Goal: Task Accomplishment & Management: Complete application form

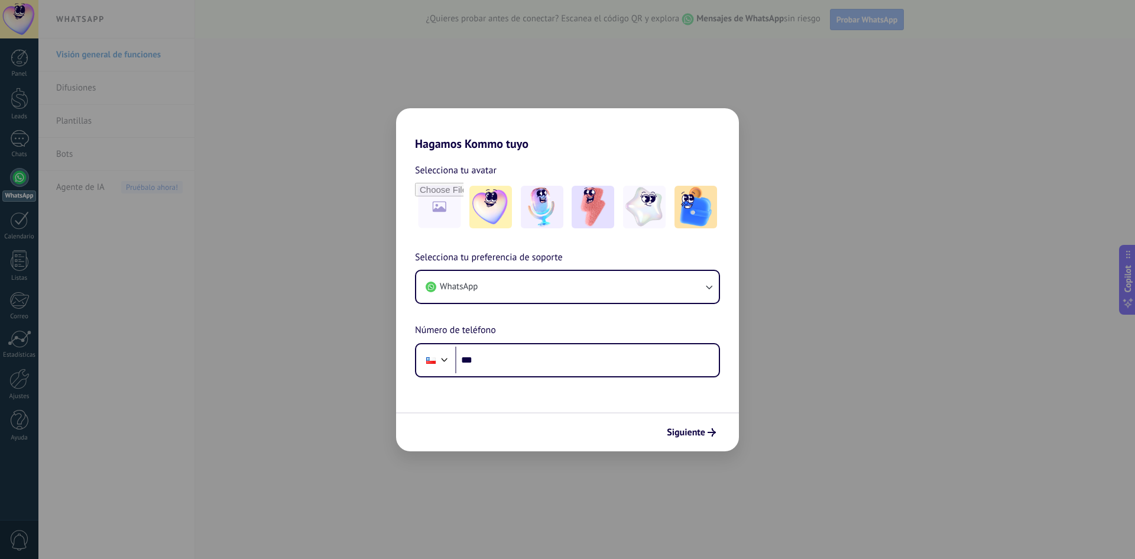
click at [323, 160] on div "Hagamos Kommo tuyo Selecciona tu avatar Selecciona tu preferencia de soporte Wh…" at bounding box center [567, 279] width 1135 height 559
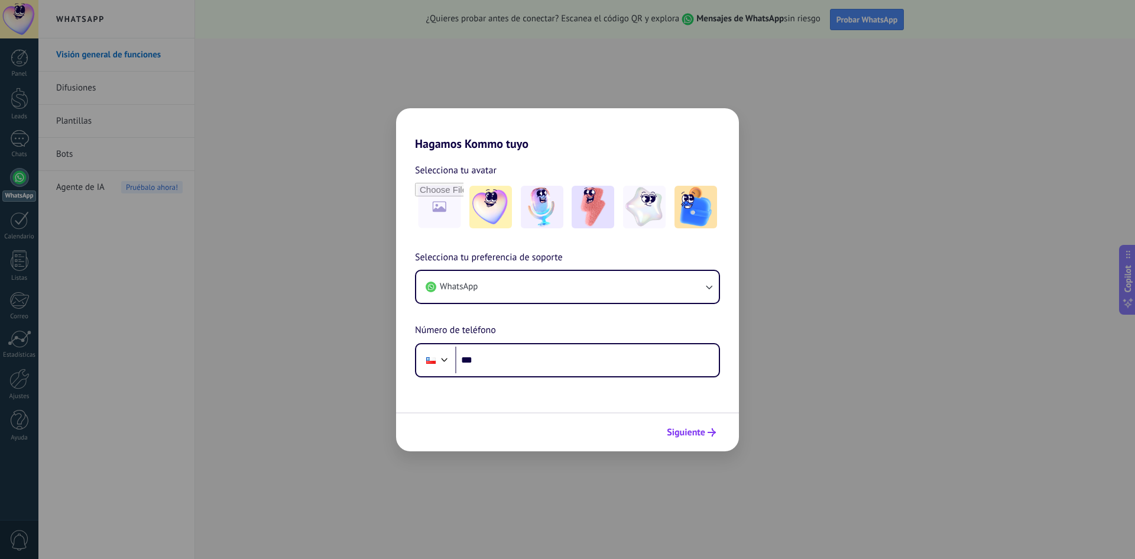
click at [679, 431] on span "Siguiente" at bounding box center [686, 432] width 38 height 8
click at [607, 365] on input "***" at bounding box center [587, 360] width 264 height 27
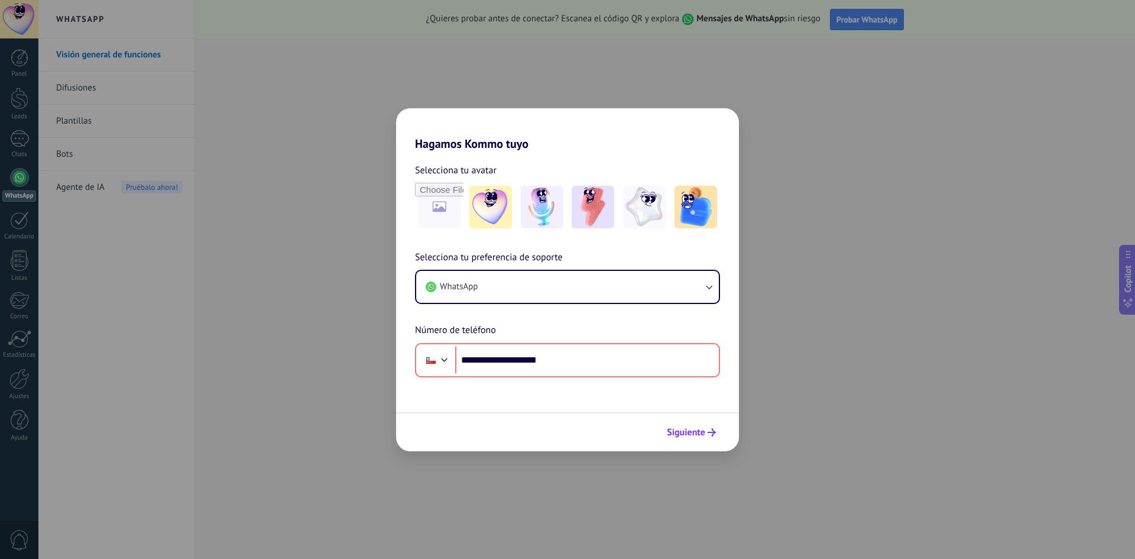
click at [700, 432] on span "Siguiente" at bounding box center [686, 432] width 38 height 8
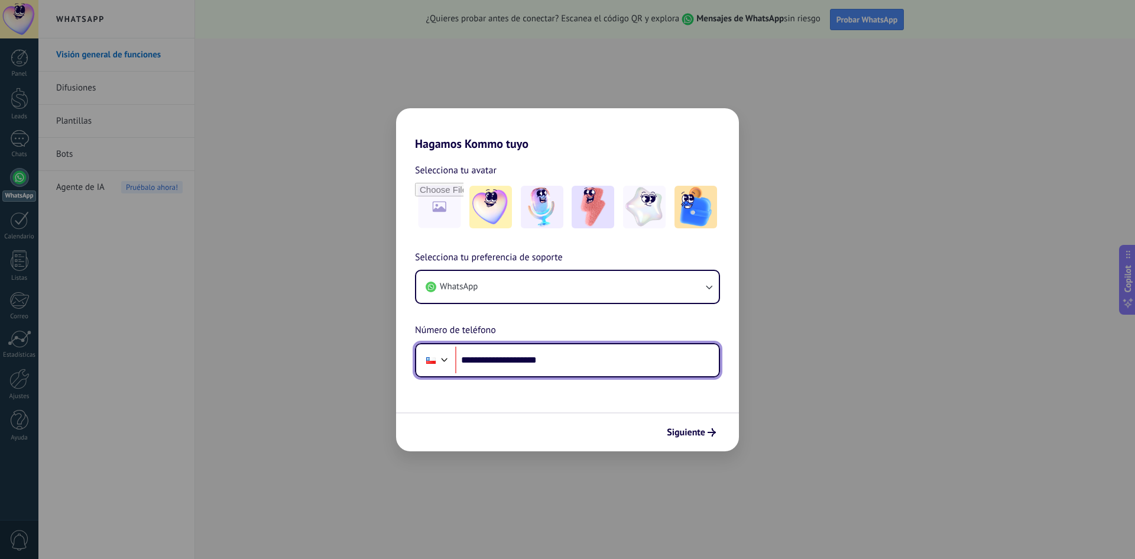
click at [602, 357] on input "**********" at bounding box center [587, 360] width 264 height 27
drag, startPoint x: 563, startPoint y: 363, endPoint x: 537, endPoint y: 357, distance: 26.7
click at [537, 357] on input "**********" at bounding box center [587, 360] width 264 height 27
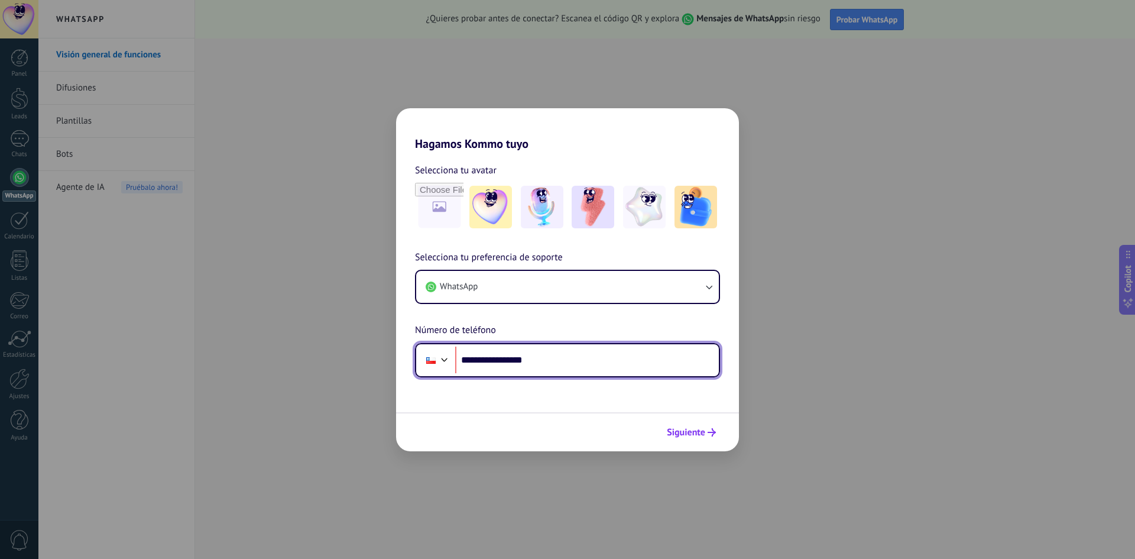
type input "**********"
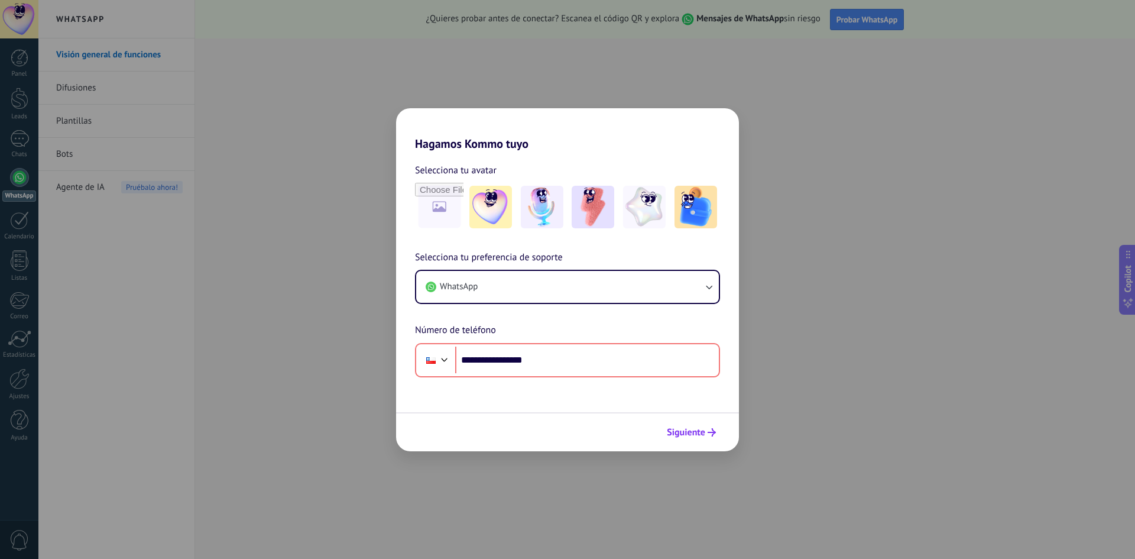
click at [707, 429] on span "Siguiente" at bounding box center [691, 432] width 49 height 8
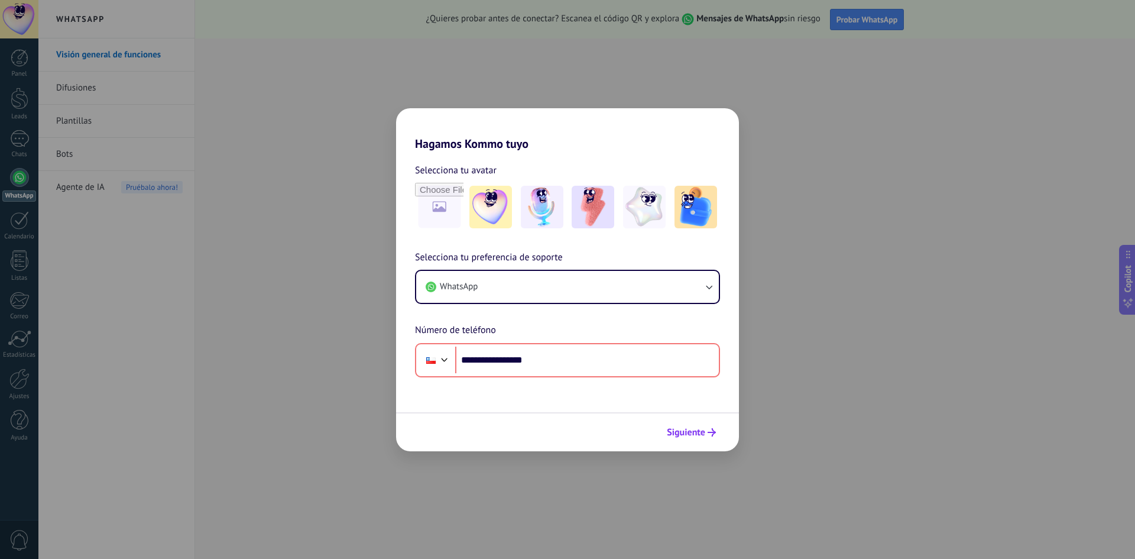
click at [707, 429] on span "Siguiente" at bounding box center [691, 432] width 49 height 8
click at [586, 415] on div "Siguiente" at bounding box center [567, 431] width 343 height 39
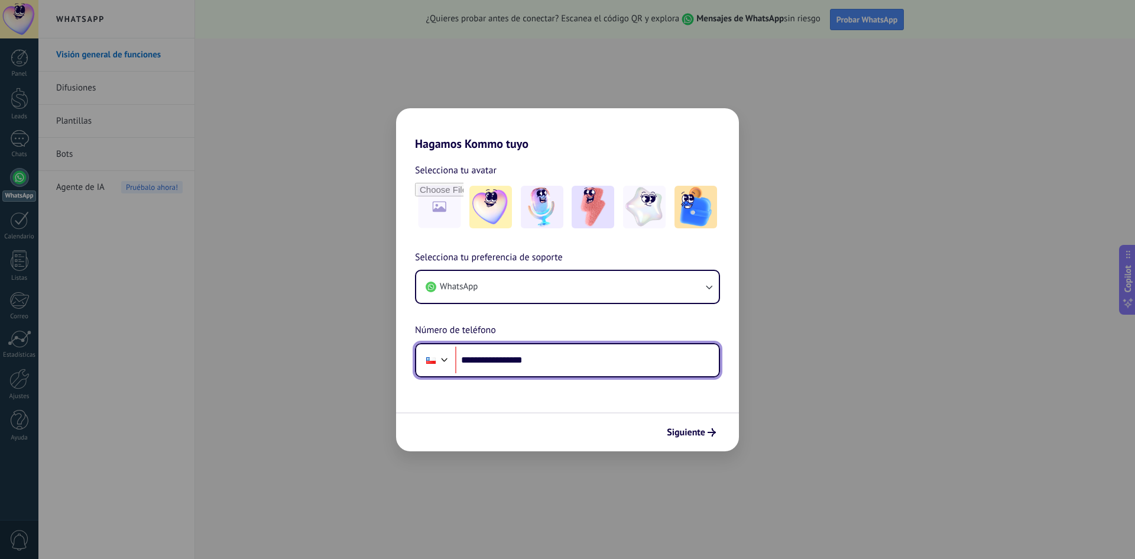
click at [587, 363] on input "**********" at bounding box center [587, 360] width 264 height 27
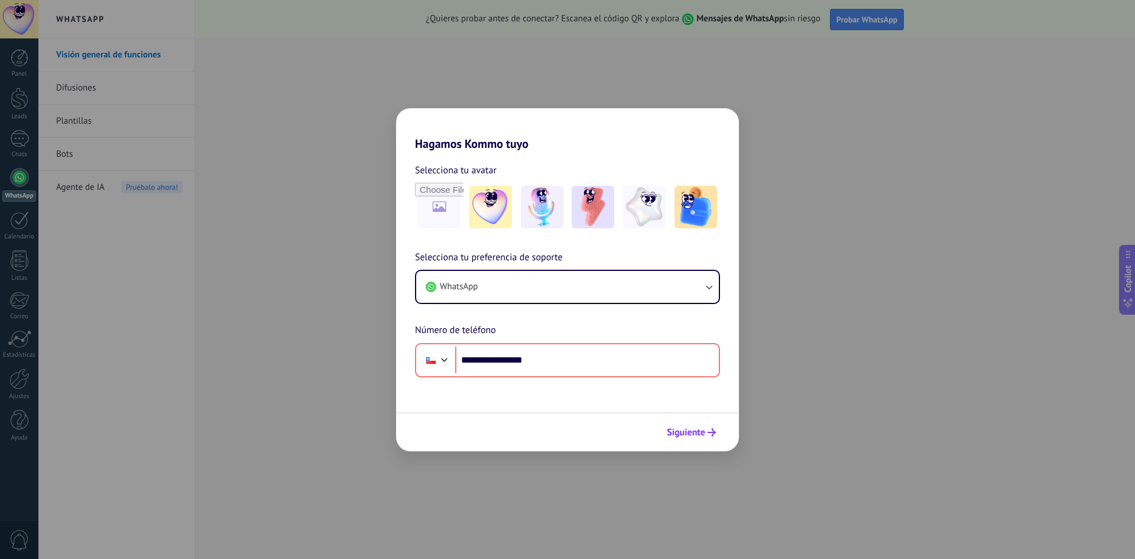
click at [704, 430] on span "Siguiente" at bounding box center [686, 432] width 38 height 8
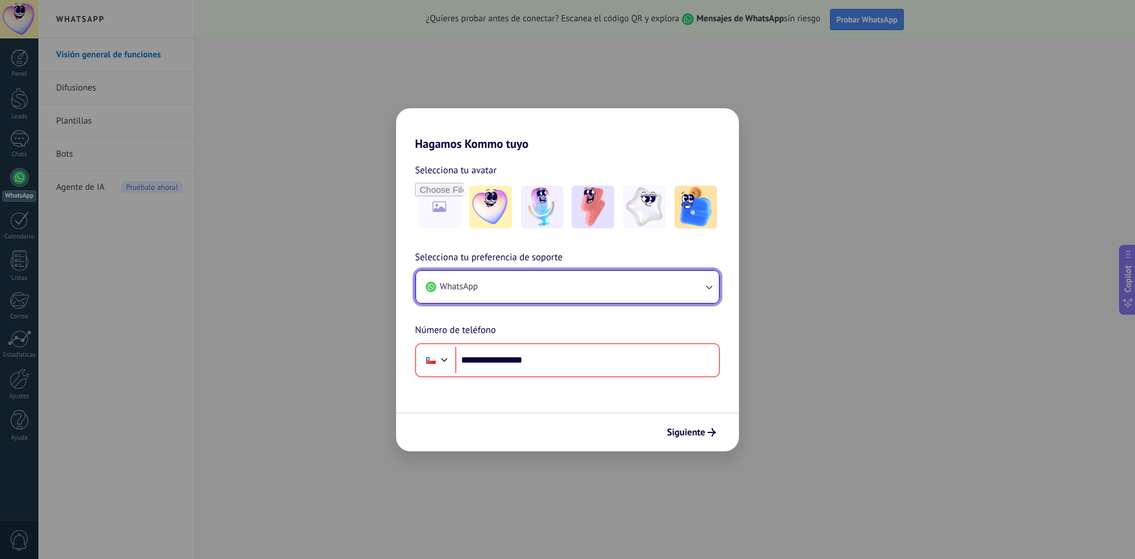
click at [629, 298] on button "WhatsApp" at bounding box center [567, 287] width 303 height 32
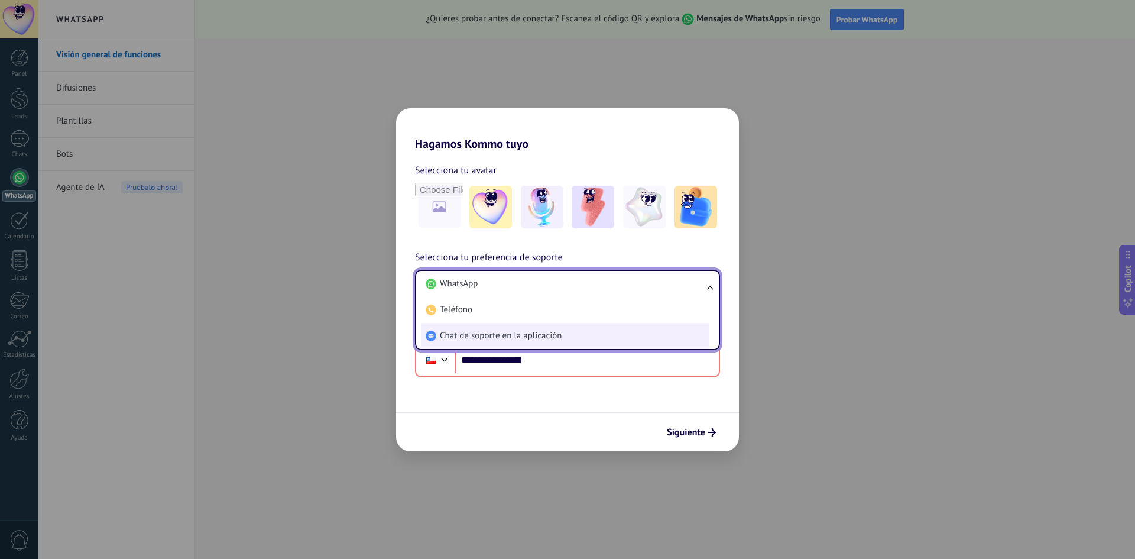
click at [530, 330] on span "Chat de soporte en la aplicación" at bounding box center [501, 336] width 122 height 12
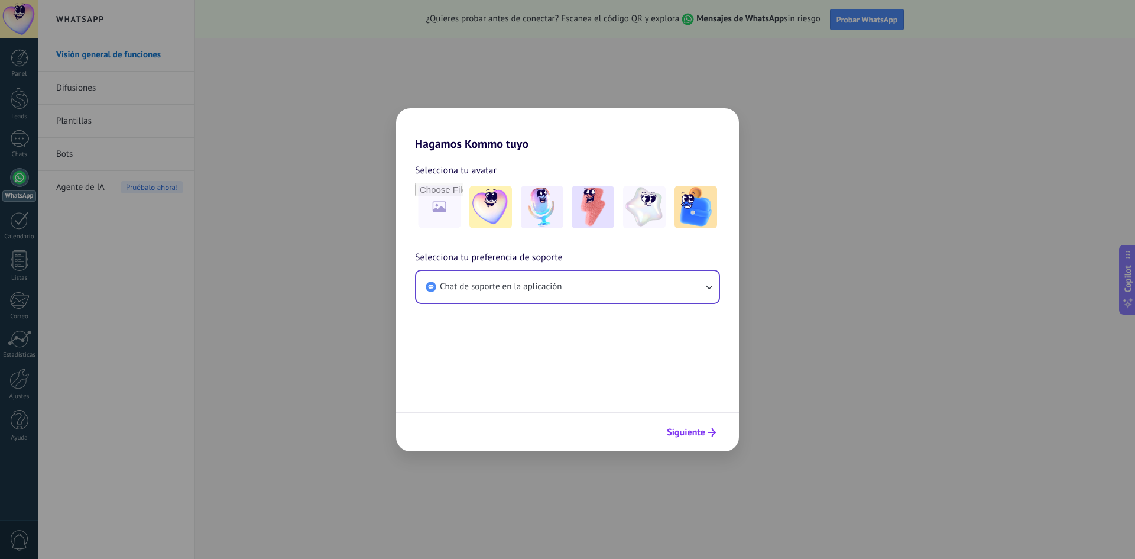
click at [695, 432] on span "Siguiente" at bounding box center [686, 432] width 38 height 8
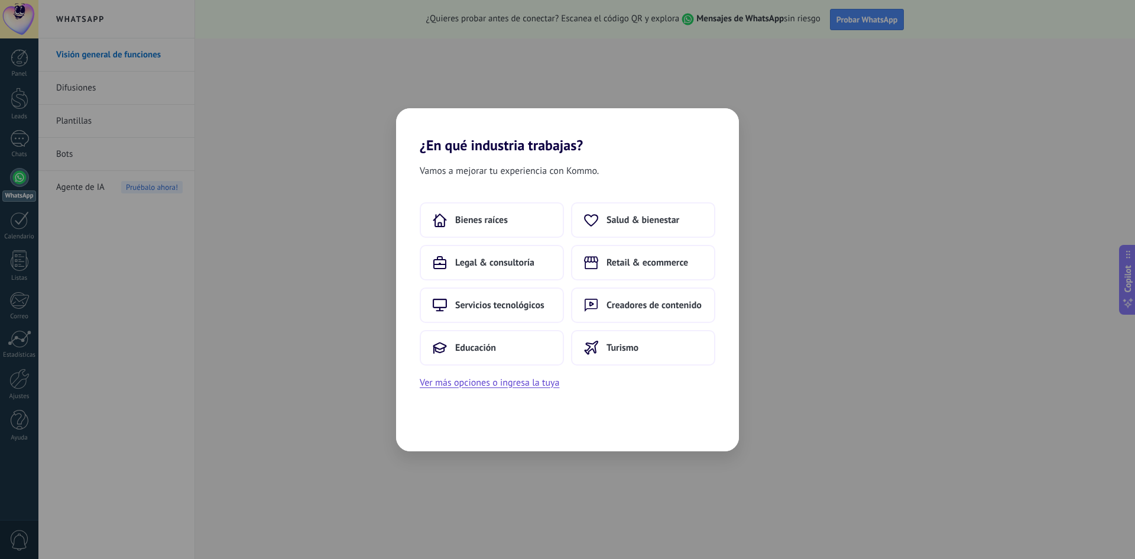
click at [695, 432] on div "Vamos a mejorar tu experiencia con Kommo. Bienes raíces Salud & bienestar Legal…" at bounding box center [567, 302] width 343 height 297
click at [534, 382] on button "Ver más opciones o ingresa la tuya" at bounding box center [490, 382] width 140 height 15
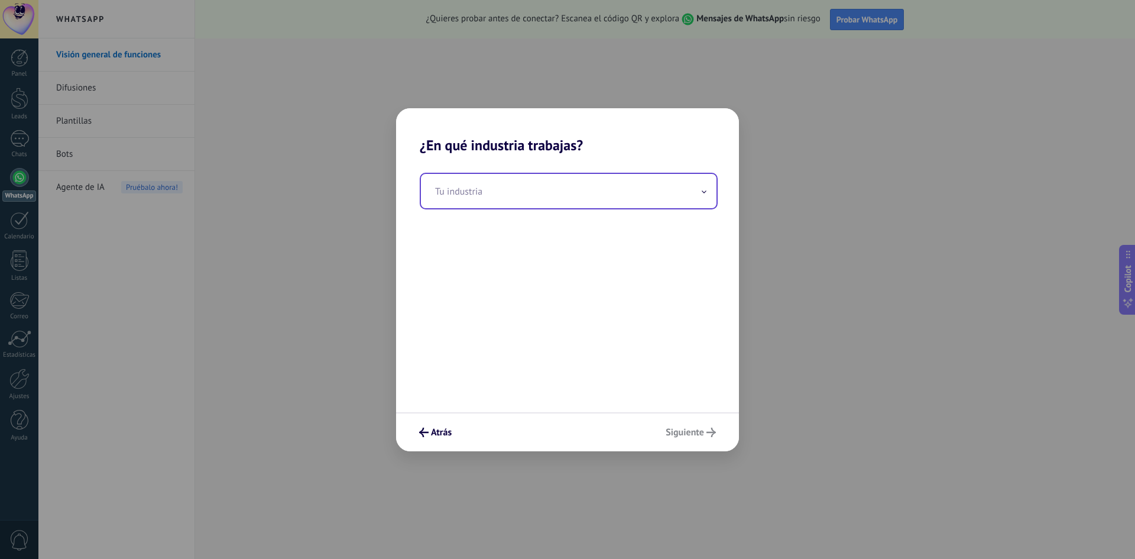
click at [601, 197] on input "text" at bounding box center [569, 191] width 296 height 34
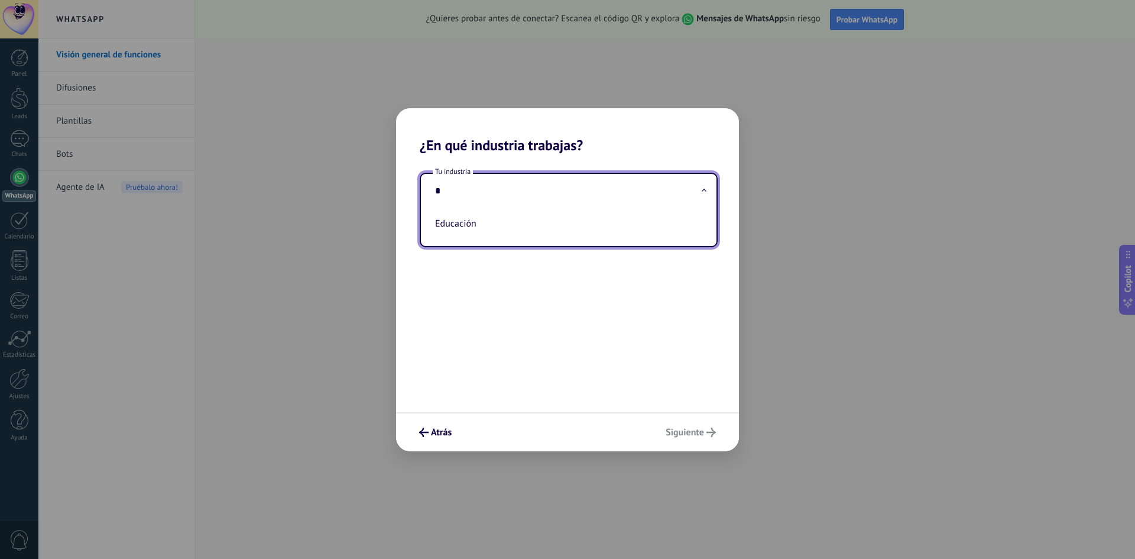
click at [690, 425] on div "Atrás Siguiente" at bounding box center [567, 431] width 343 height 39
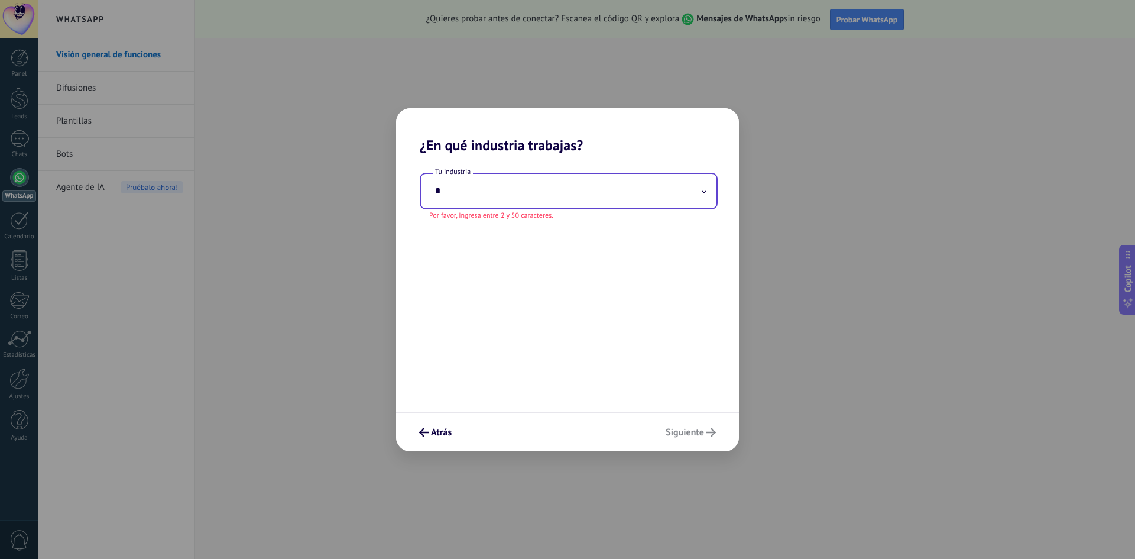
click at [567, 196] on input "*" at bounding box center [569, 191] width 296 height 34
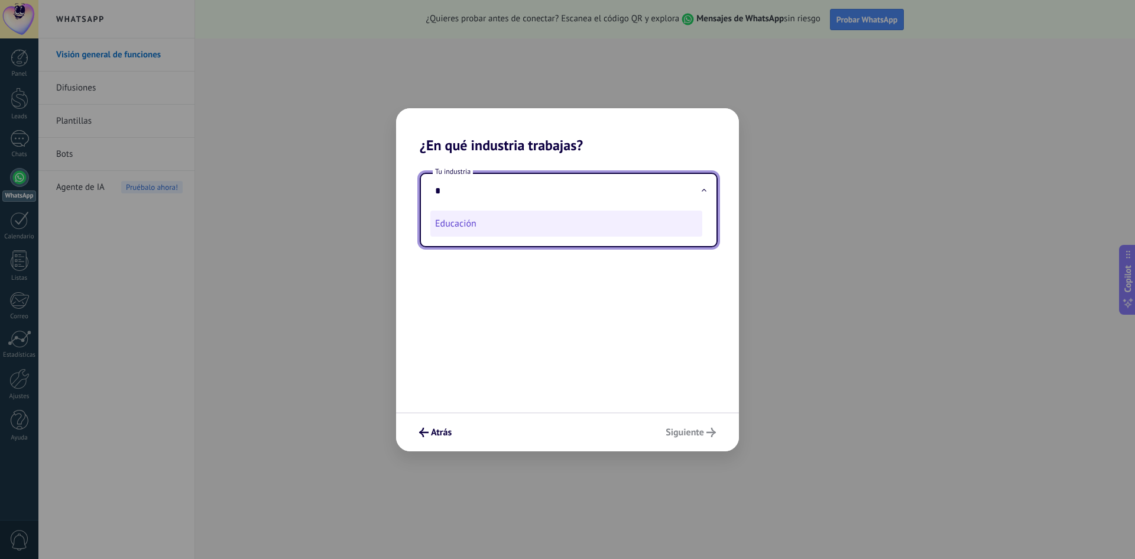
click at [555, 218] on li "Educación" at bounding box center [567, 224] width 272 height 26
type input "*********"
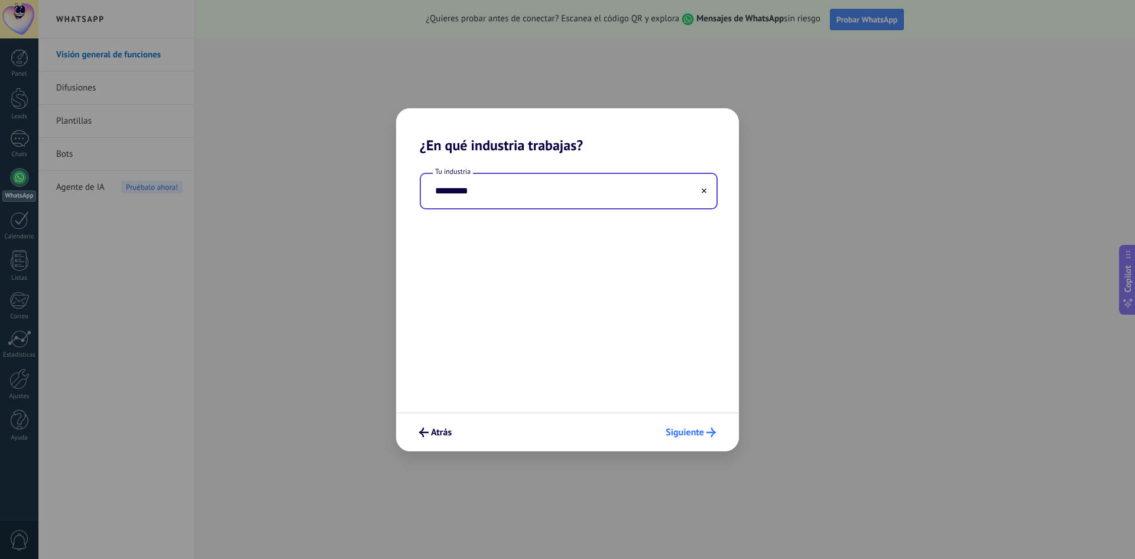
click at [688, 431] on span "Siguiente" at bounding box center [685, 432] width 38 height 8
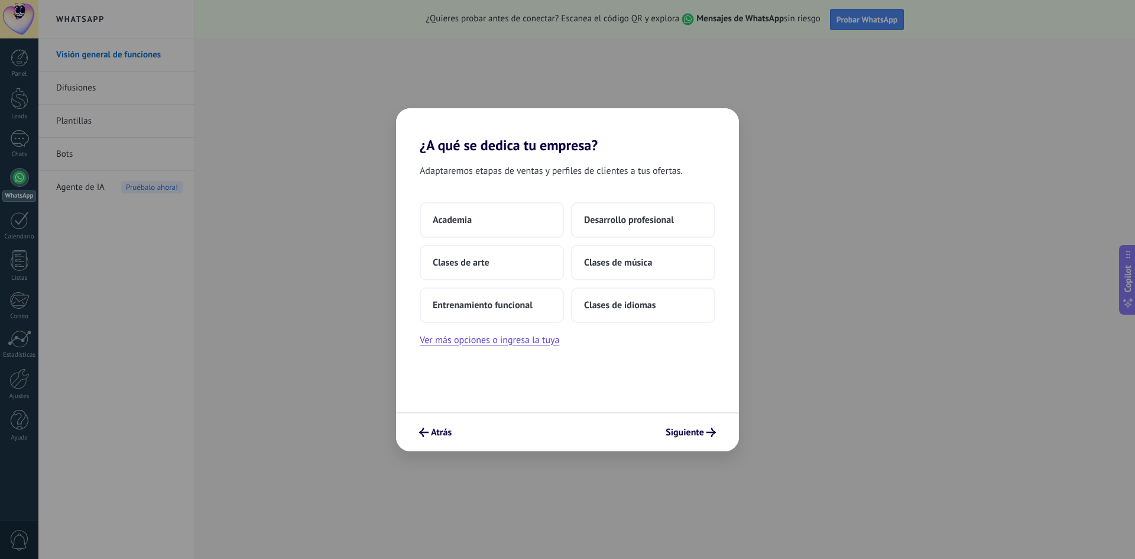
click at [688, 431] on span "Siguiente" at bounding box center [685, 432] width 38 height 8
click at [519, 218] on button "Academia" at bounding box center [492, 219] width 144 height 35
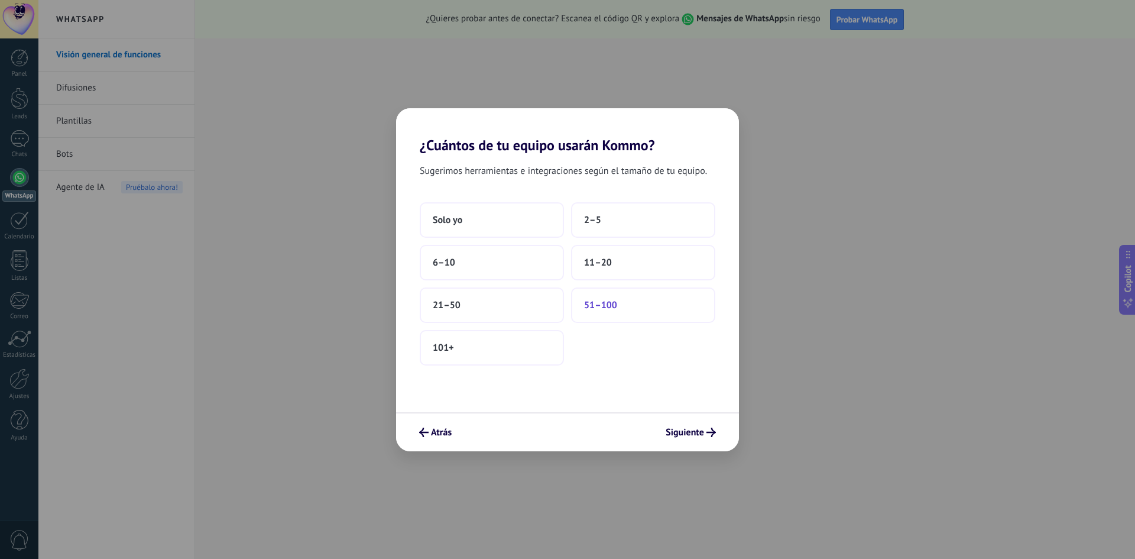
click at [597, 300] on span "51–100" at bounding box center [600, 305] width 33 height 12
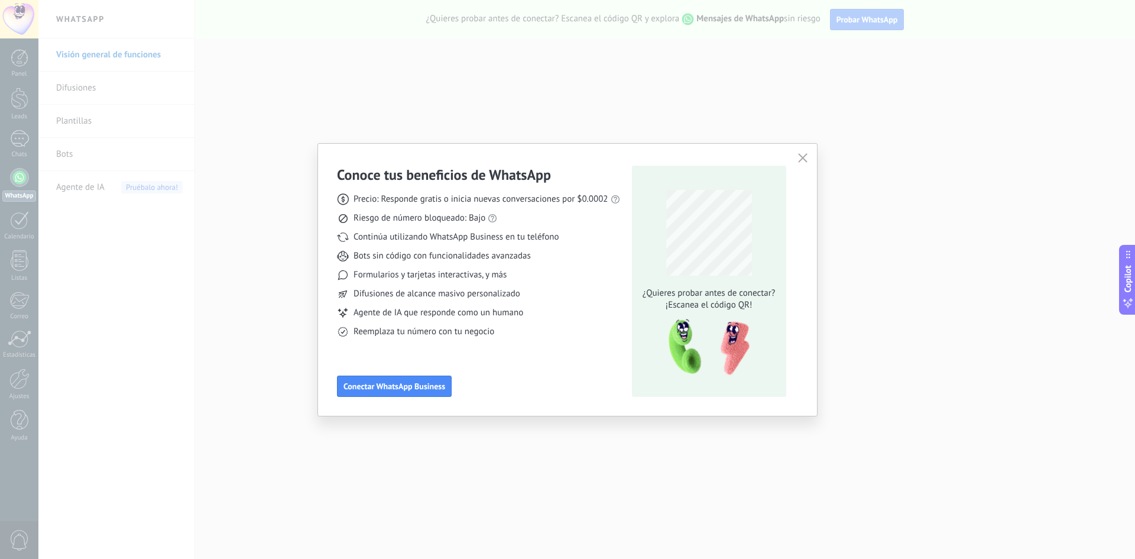
click at [528, 300] on div "Precio: Responde gratis o inicia nuevas conversaciones por $0.0002 Riesgo de nú…" at bounding box center [478, 261] width 283 height 154
click at [801, 156] on icon "button" at bounding box center [802, 157] width 9 height 9
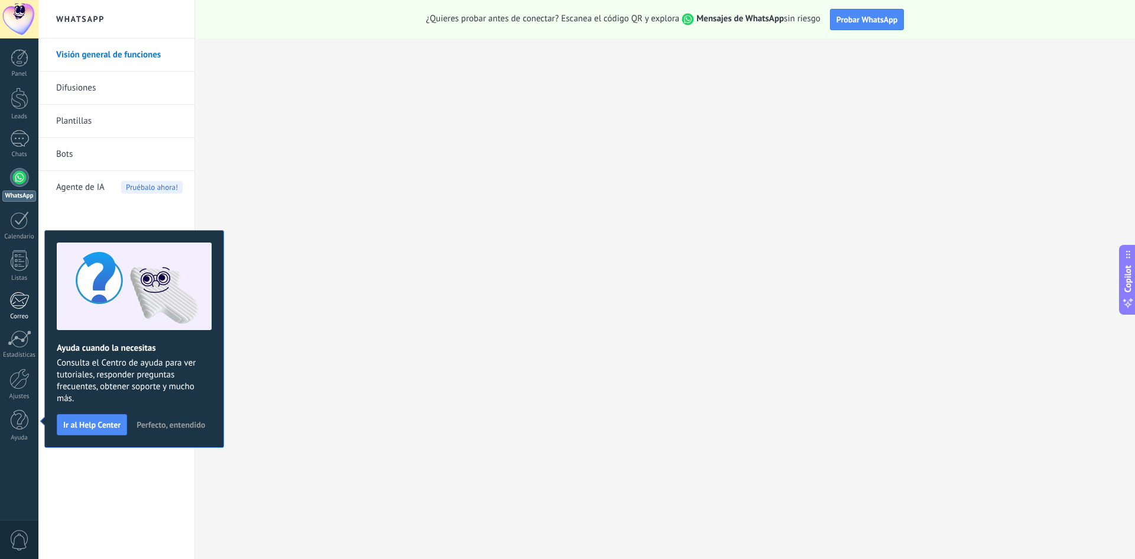
click at [24, 302] on div at bounding box center [19, 301] width 20 height 18
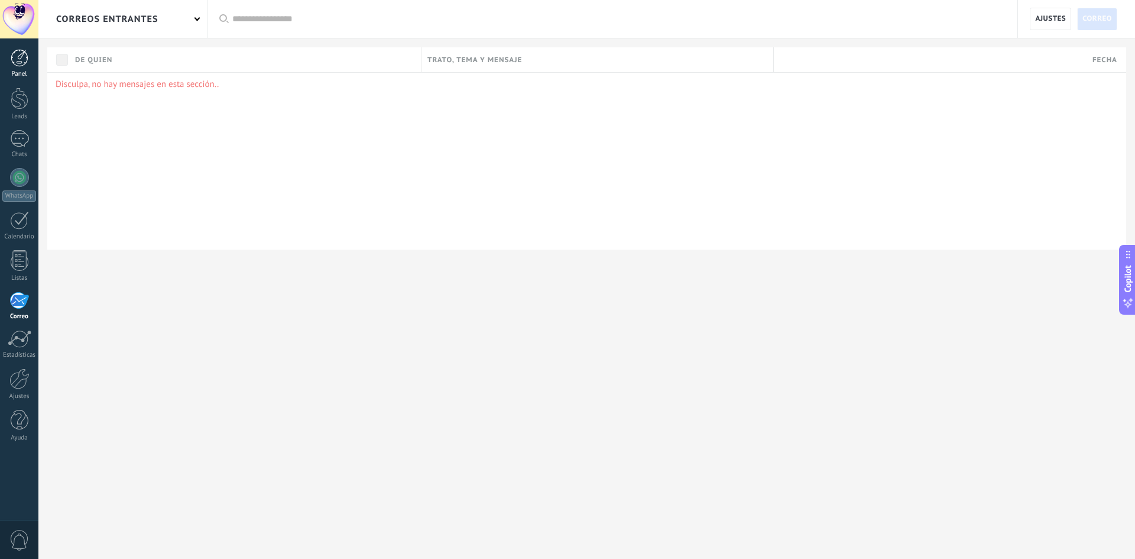
click at [18, 62] on div at bounding box center [20, 58] width 18 height 18
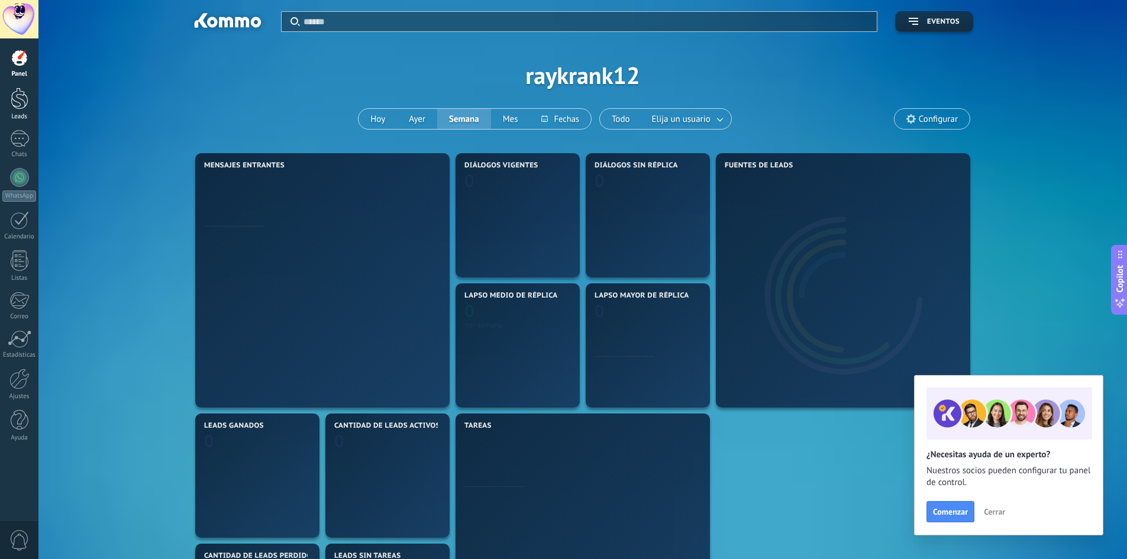
click at [14, 103] on div at bounding box center [20, 99] width 18 height 22
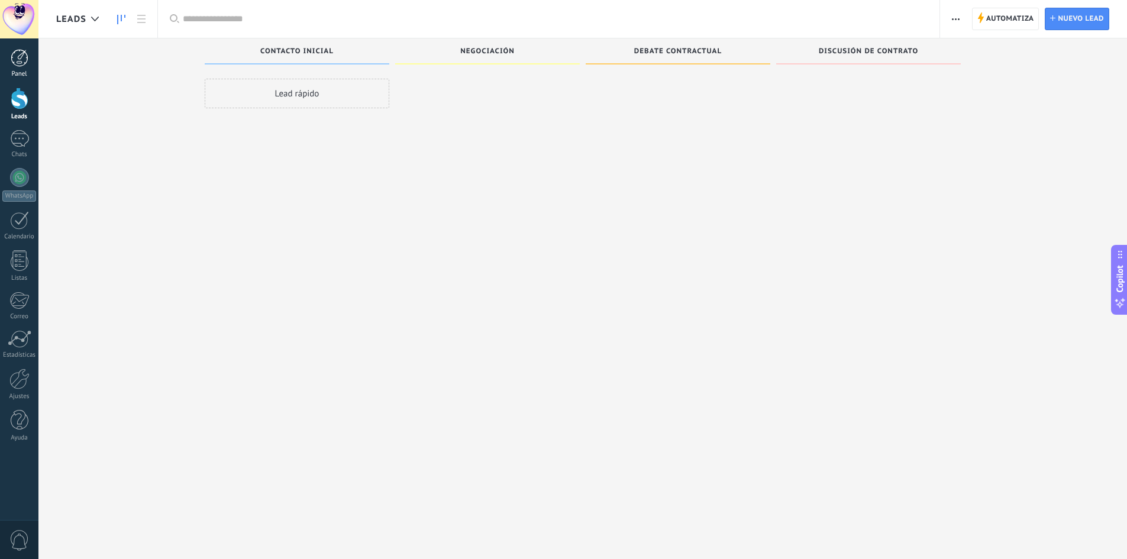
click at [24, 61] on div at bounding box center [20, 58] width 18 height 18
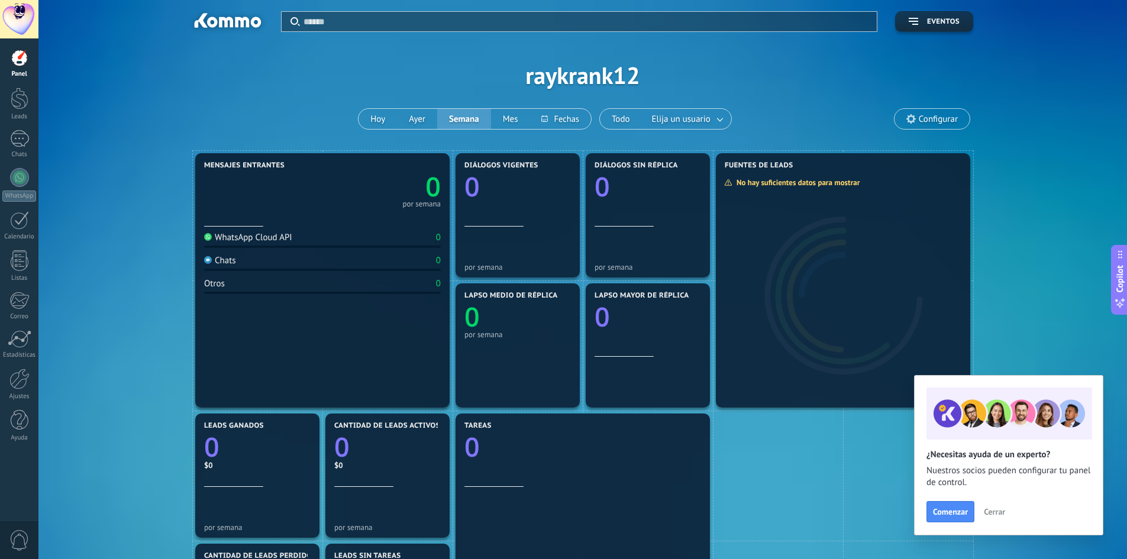
drag, startPoint x: 432, startPoint y: 166, endPoint x: 407, endPoint y: 95, distance: 75.6
click at [407, 95] on div "Aplicar Eventos raykrank12 [DATE] [DATE] Semana Mes Todo Elija un usuario Confi…" at bounding box center [582, 548] width 1088 height 1097
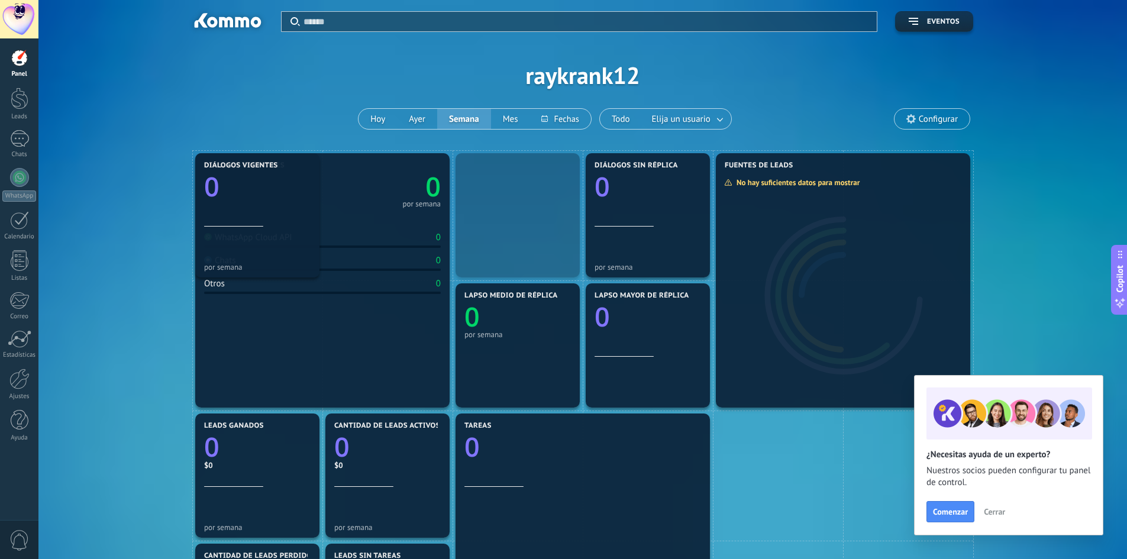
drag, startPoint x: 503, startPoint y: 193, endPoint x: 215, endPoint y: 147, distance: 291.1
click at [215, 147] on div "Aplicar Eventos raykrank12 [DATE] [DATE] Semana Mes Todo Elija un usuario Confi…" at bounding box center [582, 548] width 1088 height 1097
drag, startPoint x: 504, startPoint y: 184, endPoint x: 305, endPoint y: 190, distance: 198.8
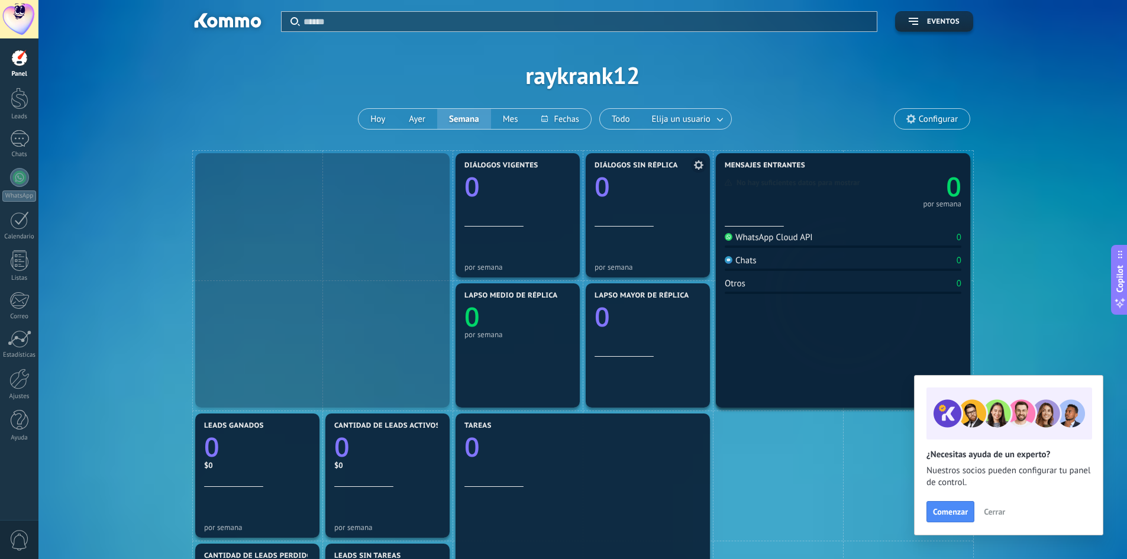
drag, startPoint x: 303, startPoint y: 171, endPoint x: 635, endPoint y: 156, distance: 331.5
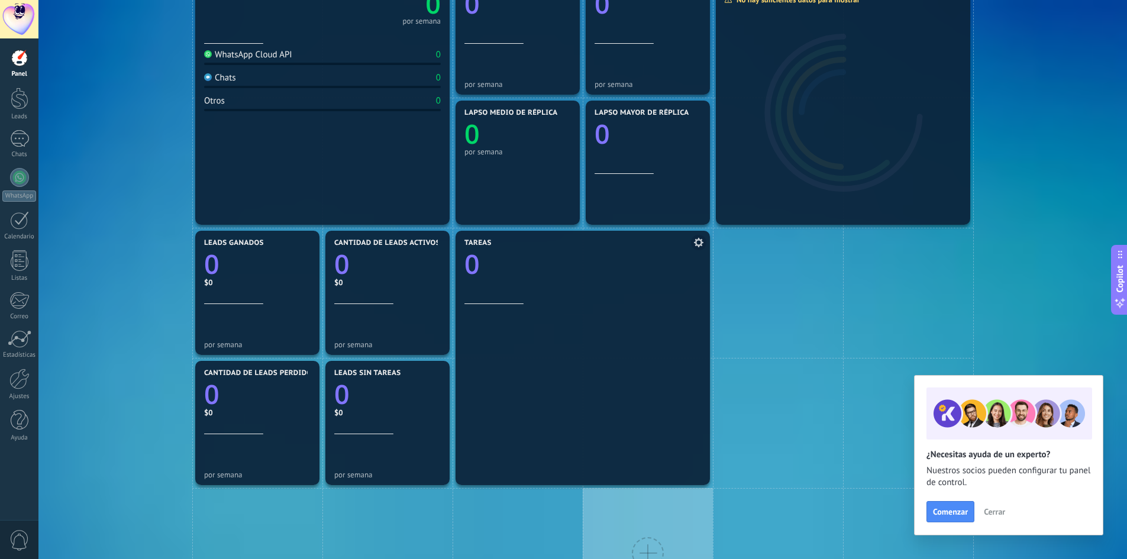
scroll to position [177, 0]
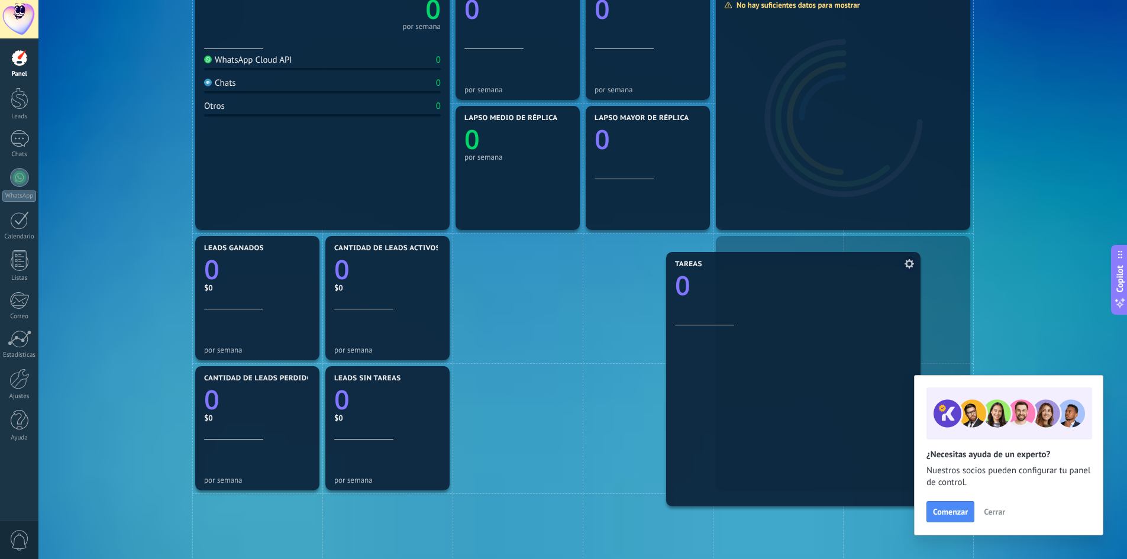
drag, startPoint x: 563, startPoint y: 299, endPoint x: 820, endPoint y: 310, distance: 256.9
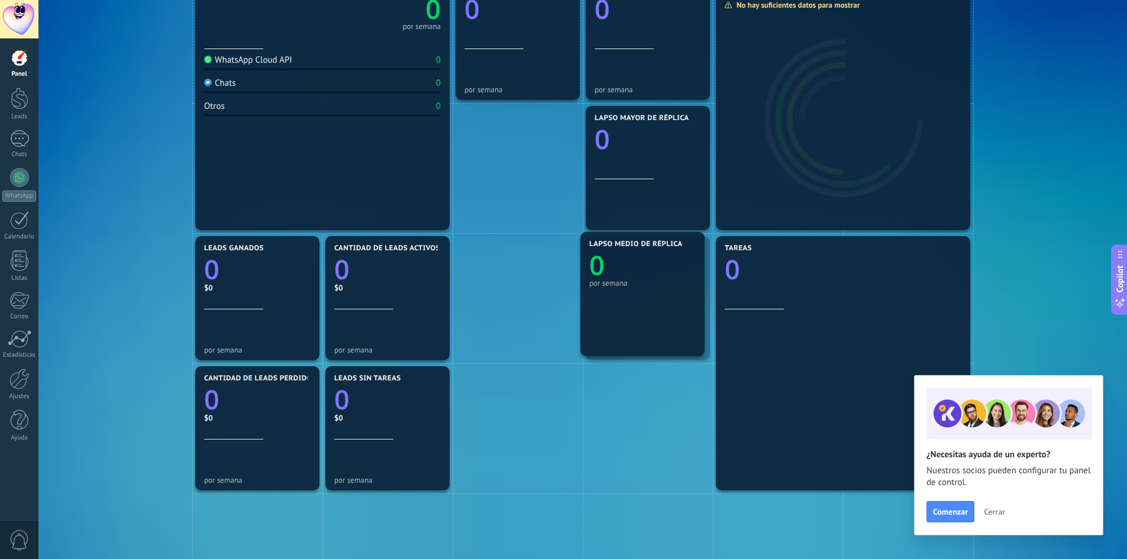
drag, startPoint x: 487, startPoint y: 175, endPoint x: 632, endPoint y: 234, distance: 156.5
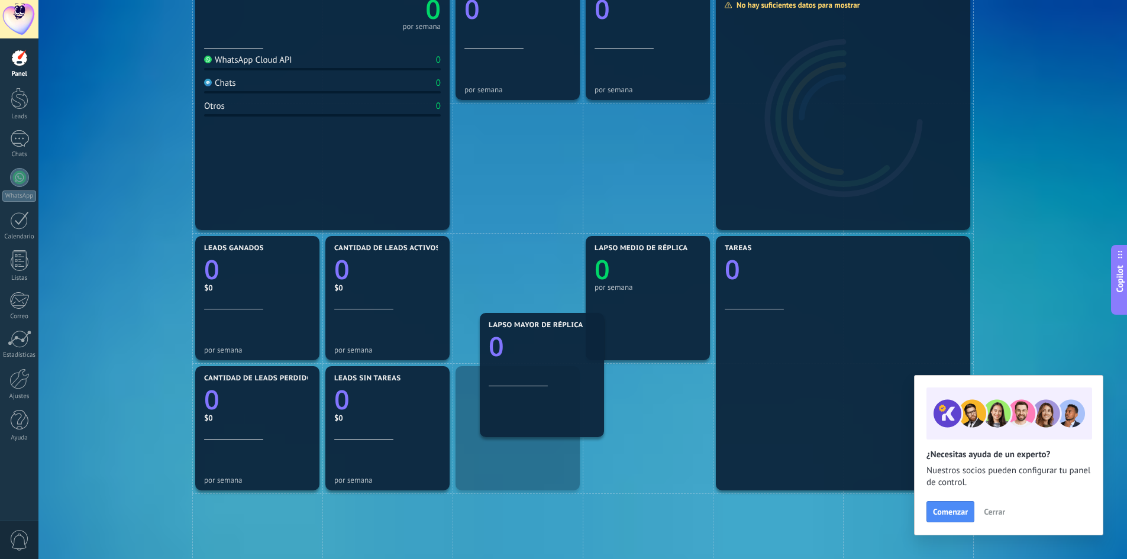
drag, startPoint x: 638, startPoint y: 205, endPoint x: 548, endPoint y: 343, distance: 165.3
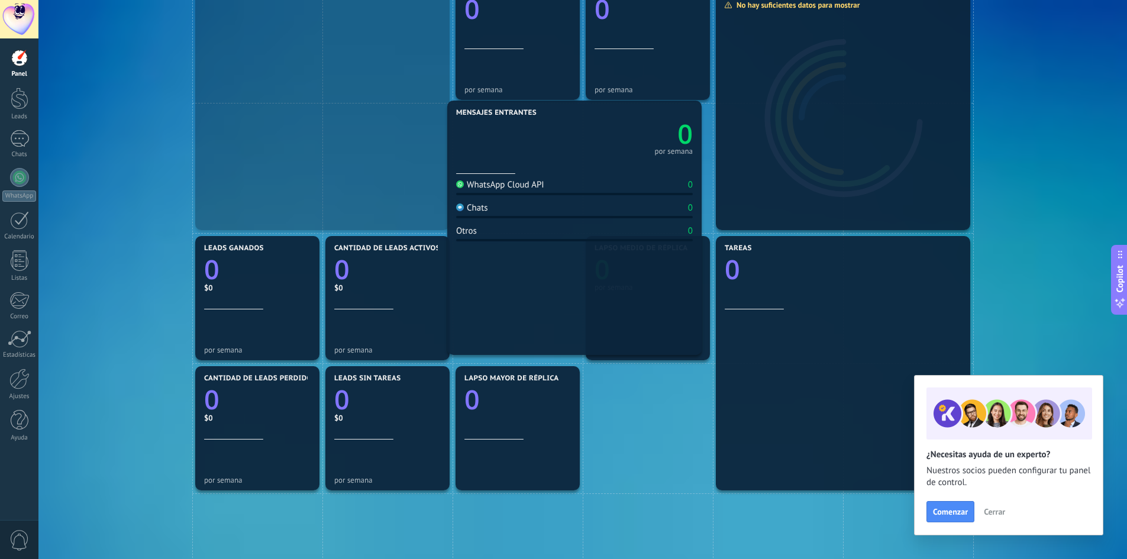
drag, startPoint x: 406, startPoint y: 90, endPoint x: 658, endPoint y: 215, distance: 281.1
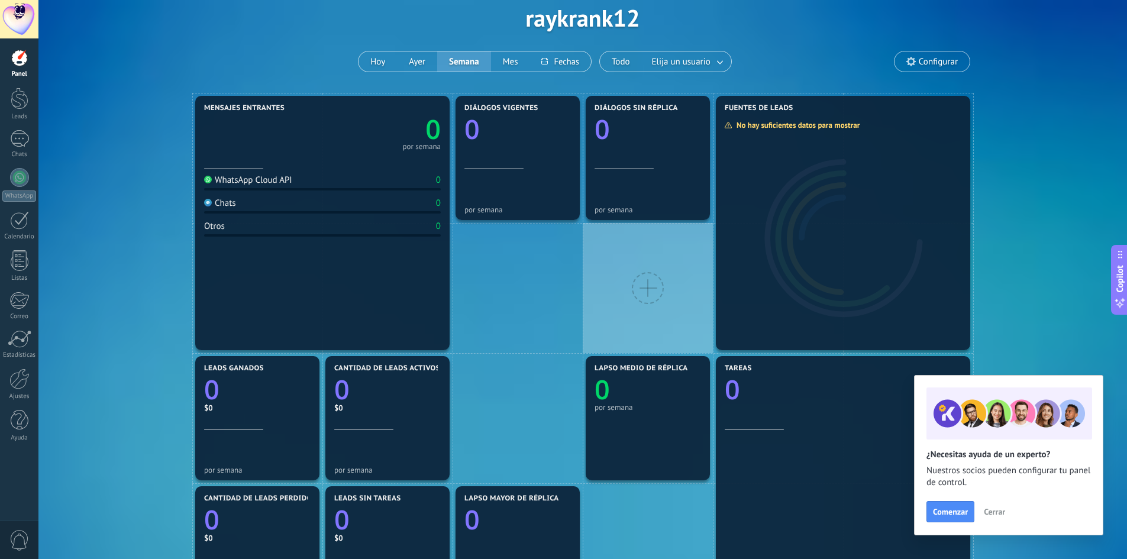
scroll to position [0, 0]
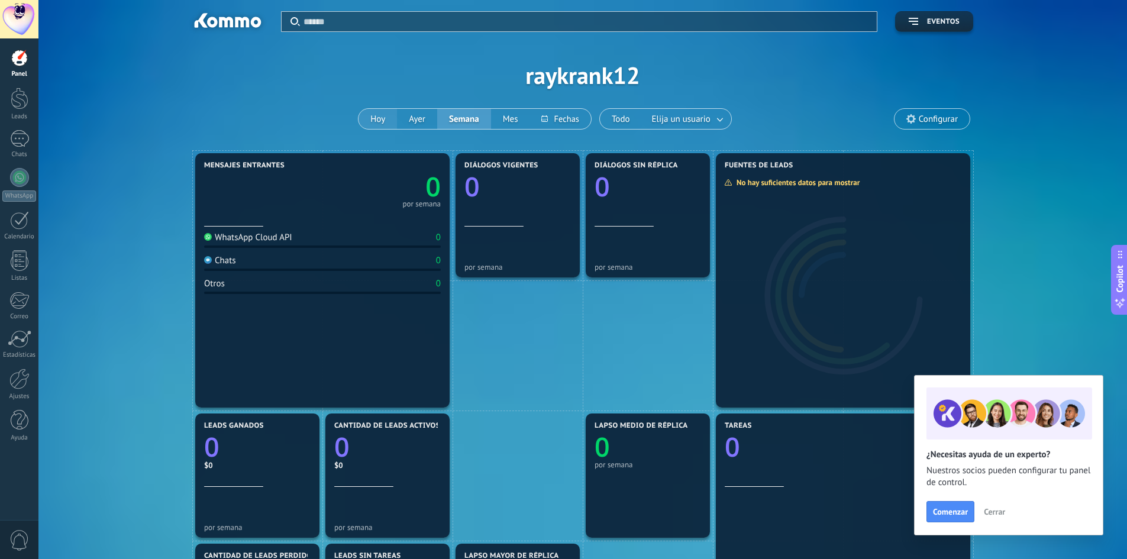
click at [367, 115] on button "Hoy" at bounding box center [377, 119] width 38 height 20
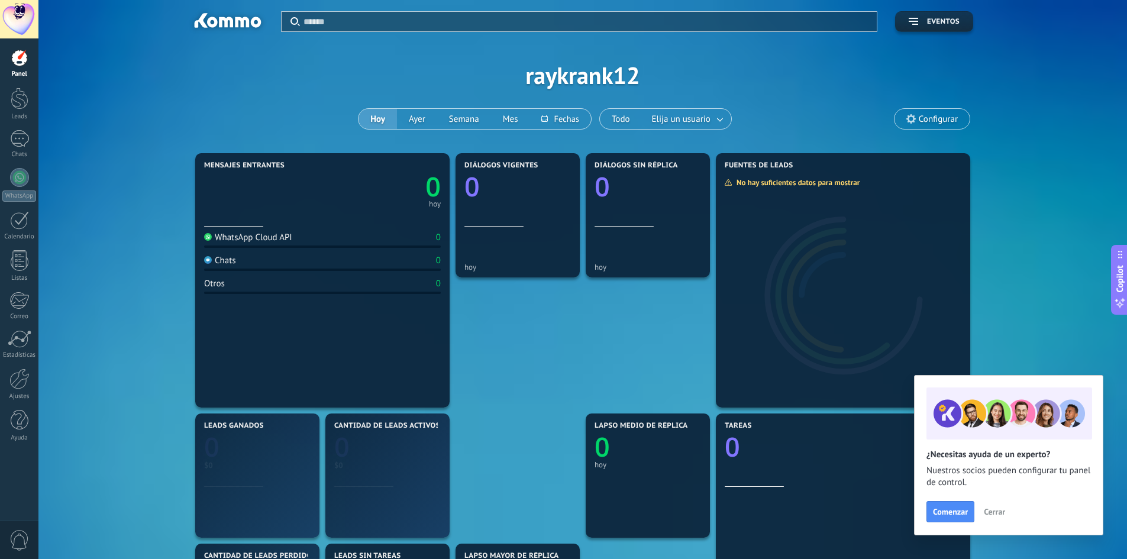
click at [620, 96] on div "Aplicar Eventos raykrank12 [DATE] [DATE] Semana Mes Todo Elija un usuario Confi…" at bounding box center [582, 75] width 1053 height 150
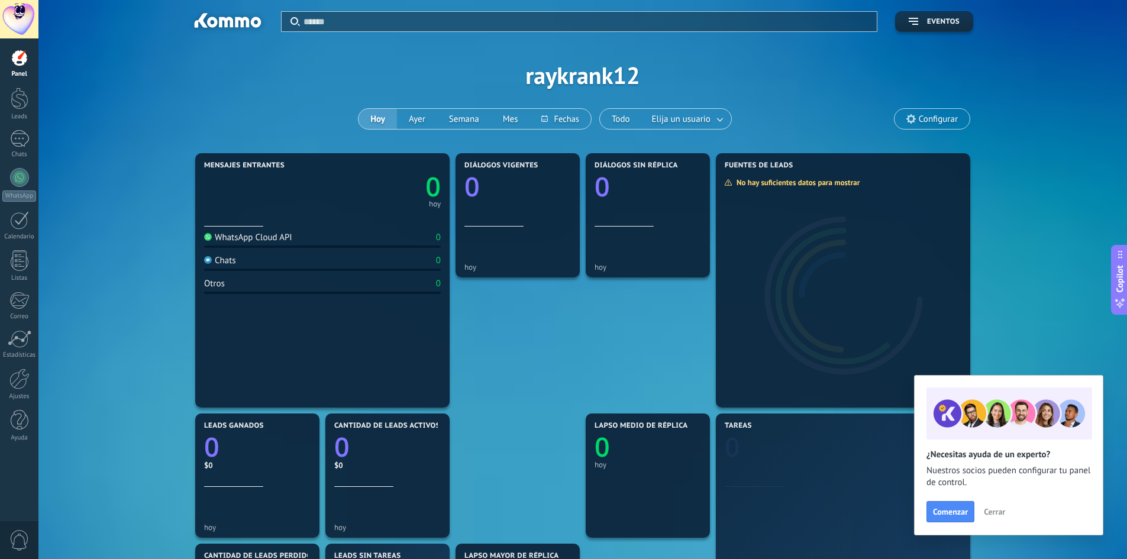
click at [627, 79] on div "Aplicar Eventos raykrank12 [DATE] [DATE] Semana Mes Todo Elija un usuario Confi…" at bounding box center [582, 75] width 1053 height 150
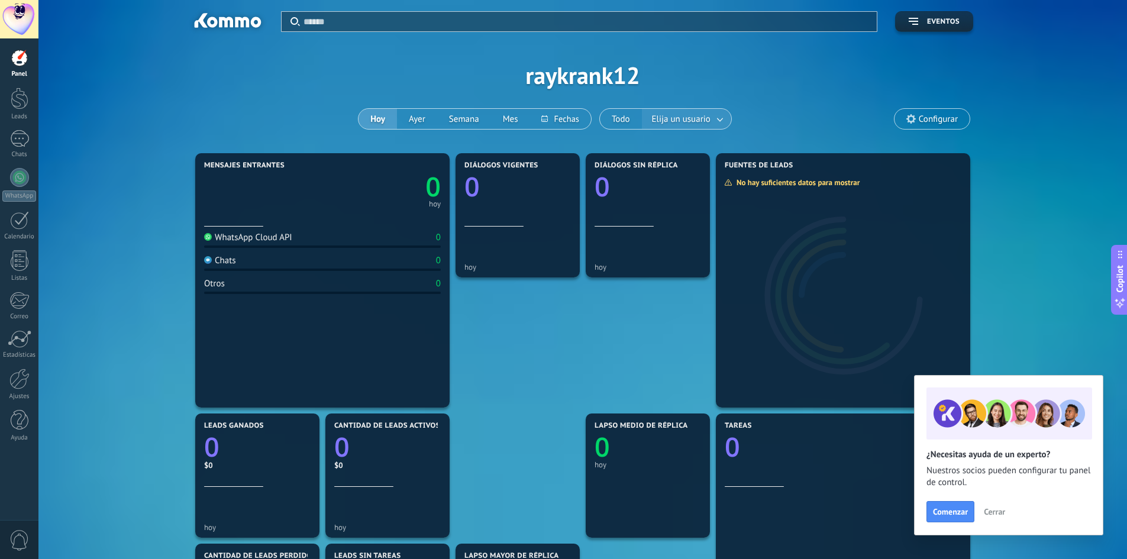
click at [689, 116] on span "Elija un usuario" at bounding box center [680, 119] width 63 height 16
click at [619, 118] on button "Todo" at bounding box center [621, 119] width 42 height 20
click at [906, 118] on icon at bounding box center [910, 118] width 9 height 9
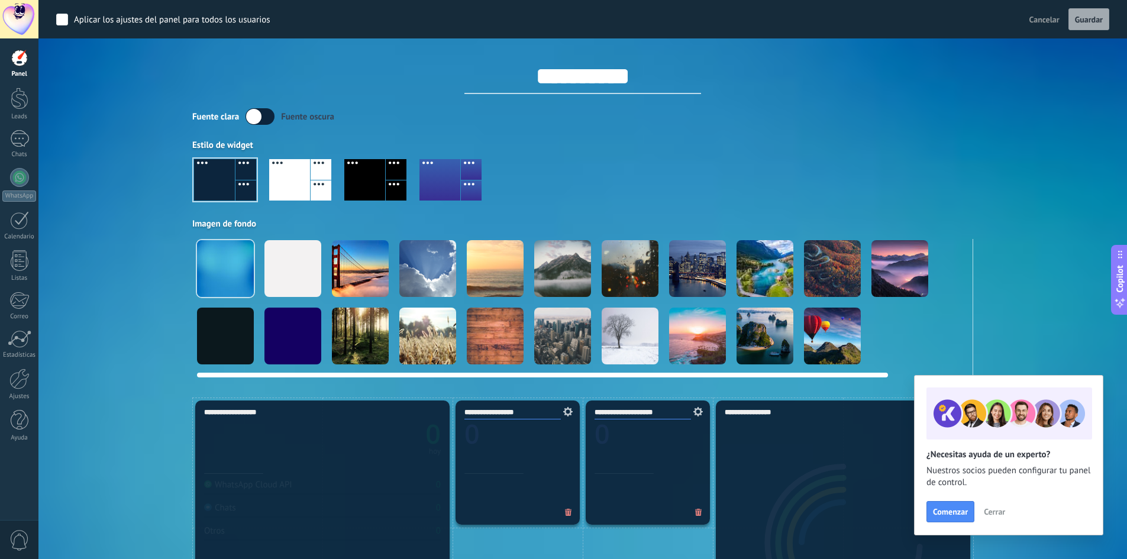
click at [291, 264] on div at bounding box center [292, 268] width 57 height 57
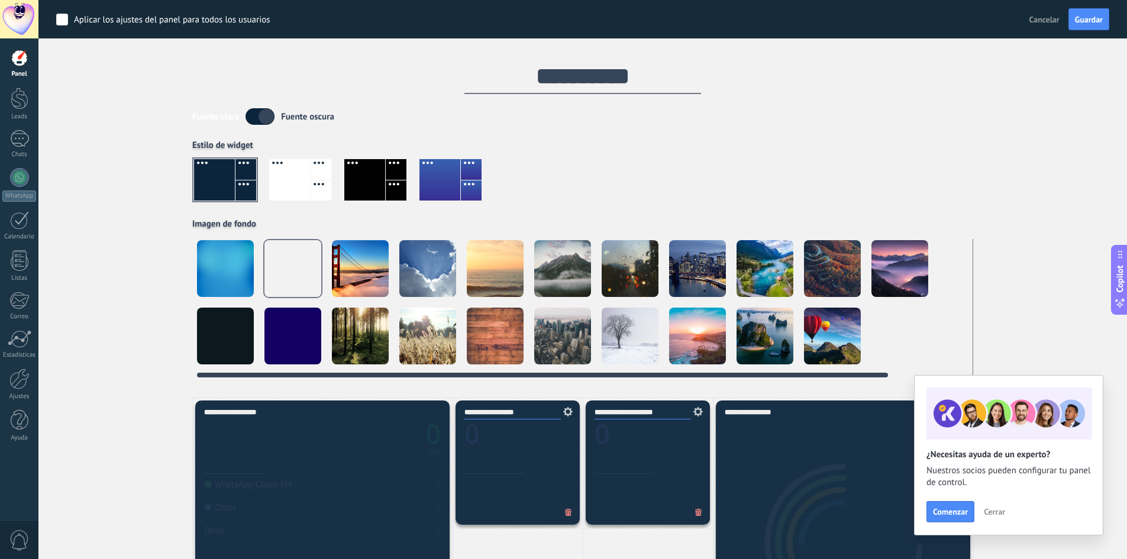
click at [355, 271] on div at bounding box center [360, 268] width 57 height 57
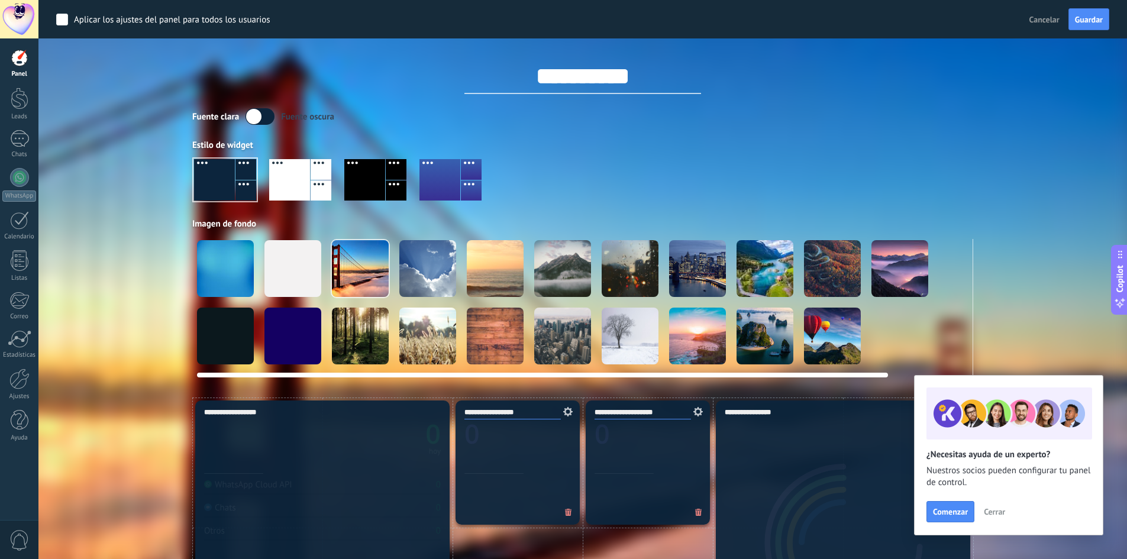
click at [296, 328] on div at bounding box center [292, 336] width 57 height 57
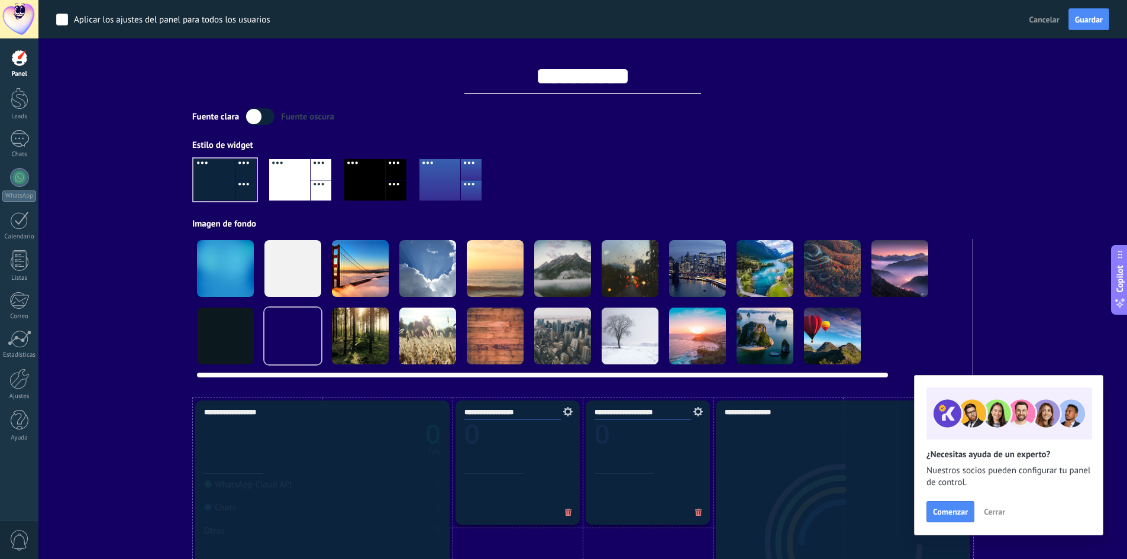
click at [214, 323] on div at bounding box center [225, 336] width 57 height 57
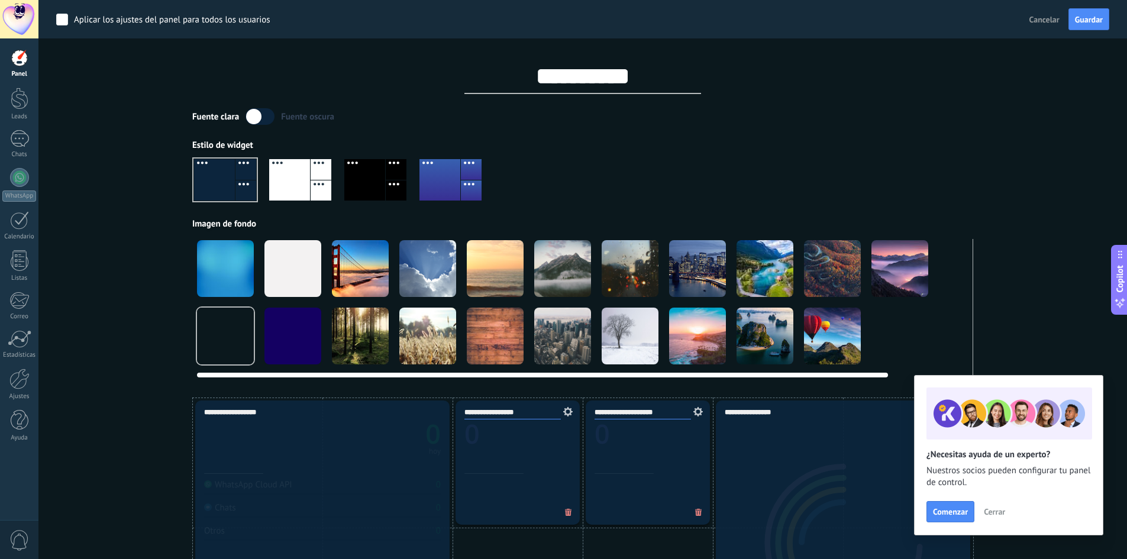
click at [282, 255] on div at bounding box center [292, 268] width 57 height 57
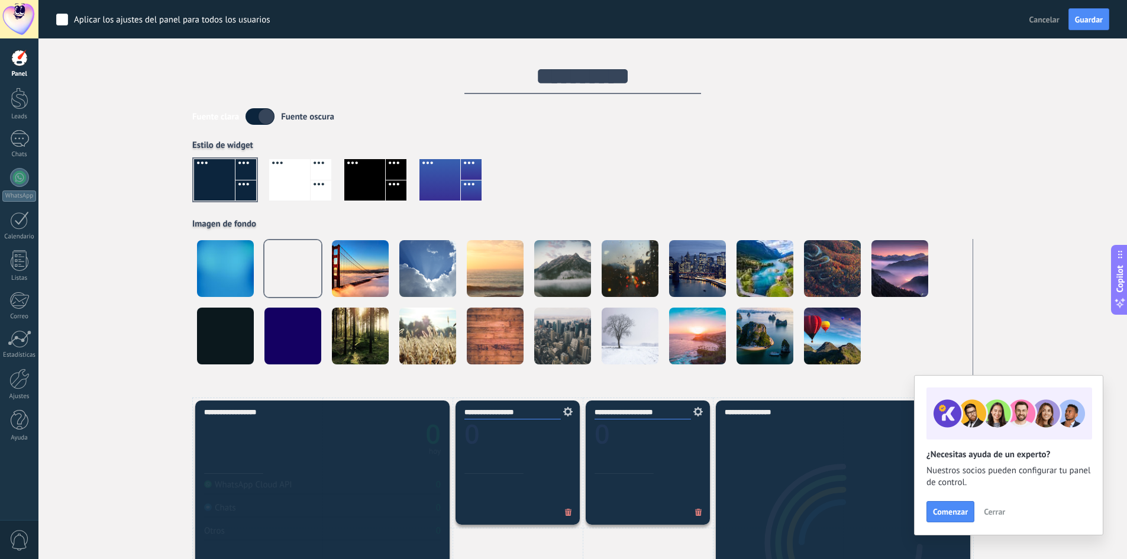
click at [397, 180] on div at bounding box center [396, 190] width 21 height 21
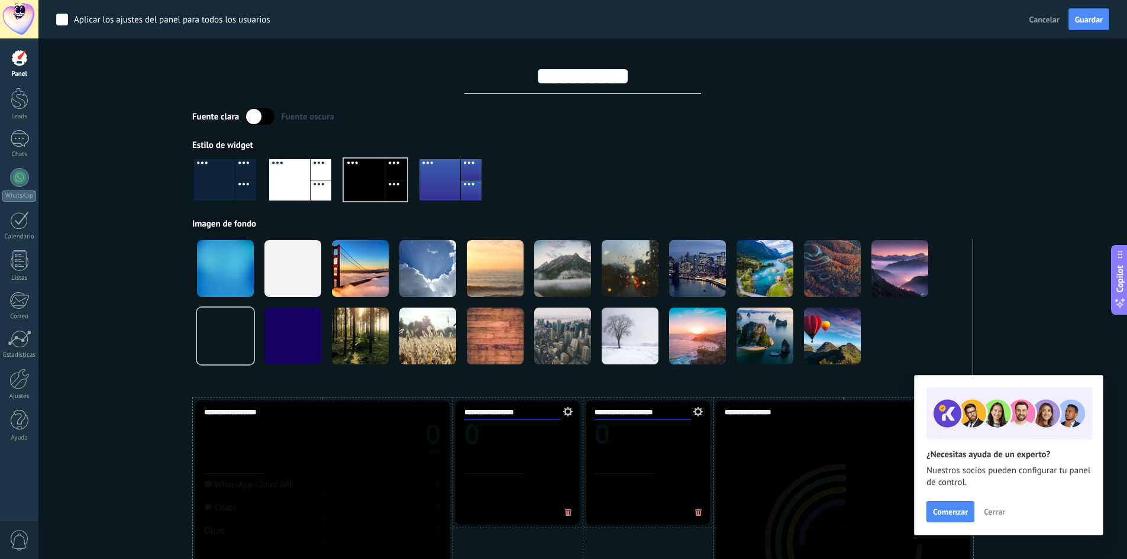
click at [452, 176] on div at bounding box center [439, 179] width 41 height 41
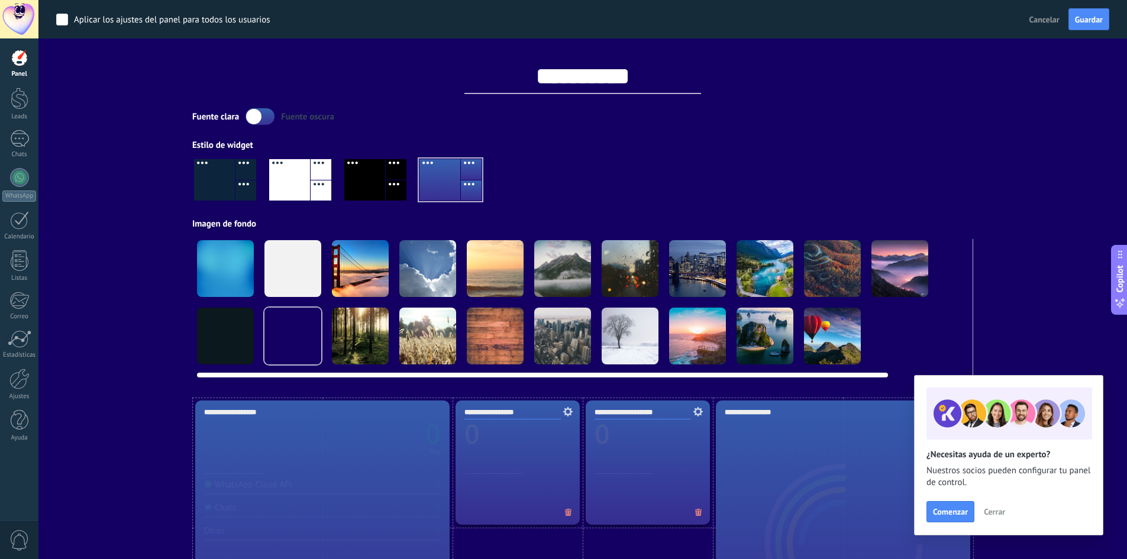
click at [231, 267] on div at bounding box center [225, 268] width 57 height 57
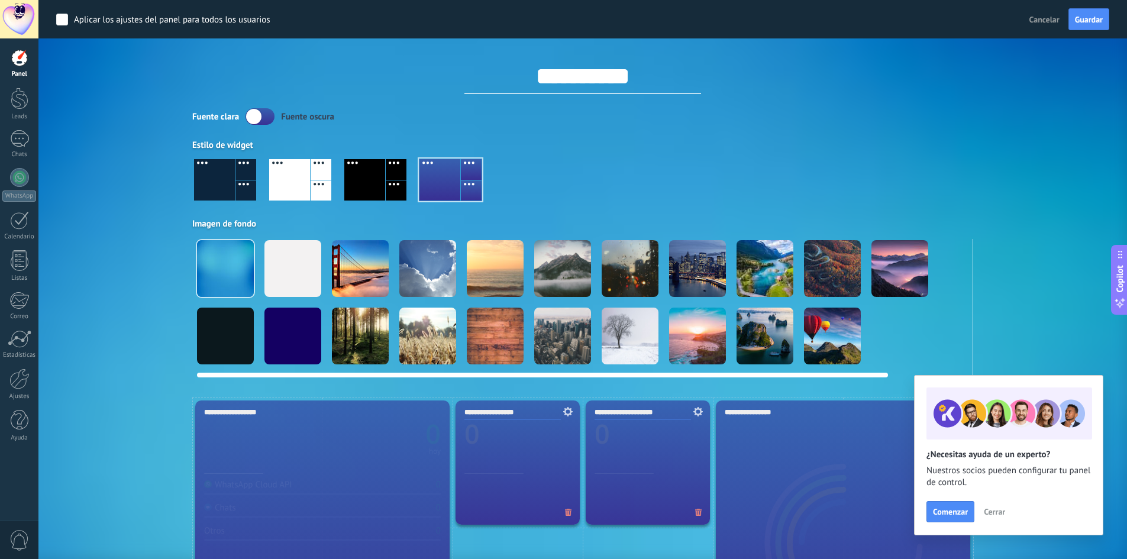
click at [303, 281] on div at bounding box center [292, 268] width 57 height 57
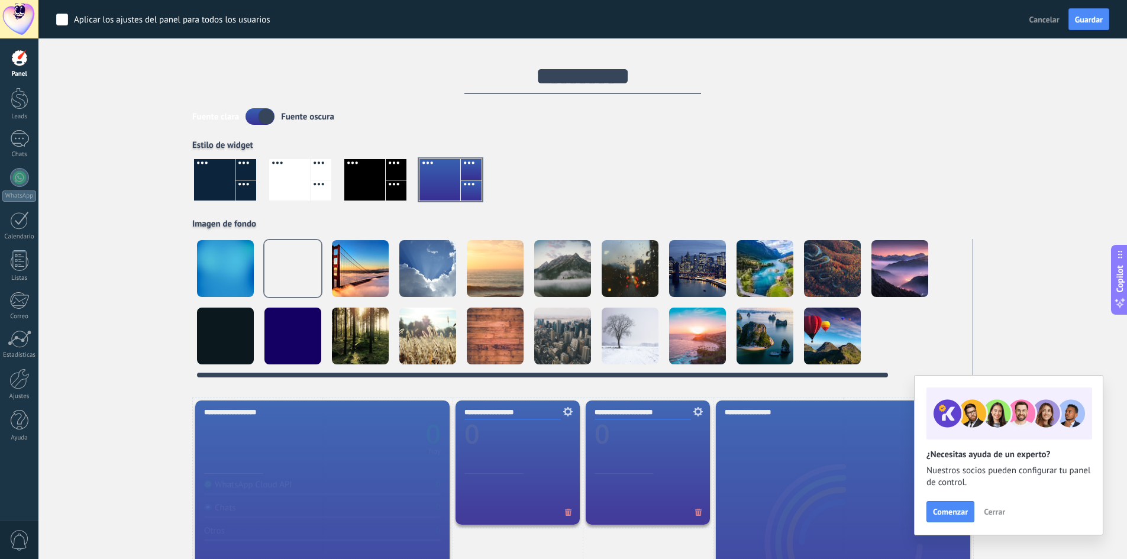
click at [640, 278] on div at bounding box center [629, 268] width 57 height 57
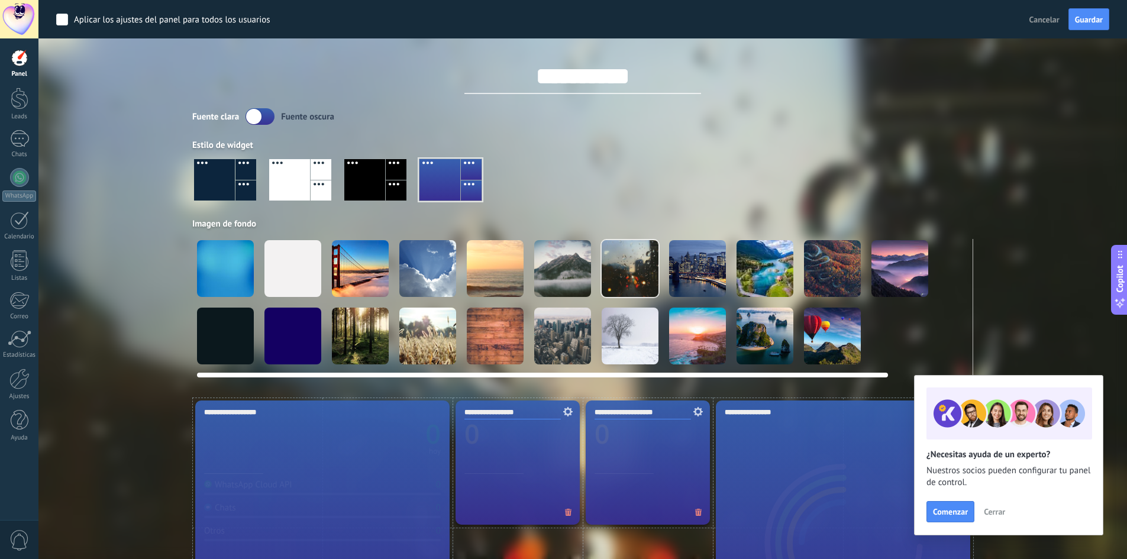
click at [756, 289] on div at bounding box center [764, 268] width 57 height 57
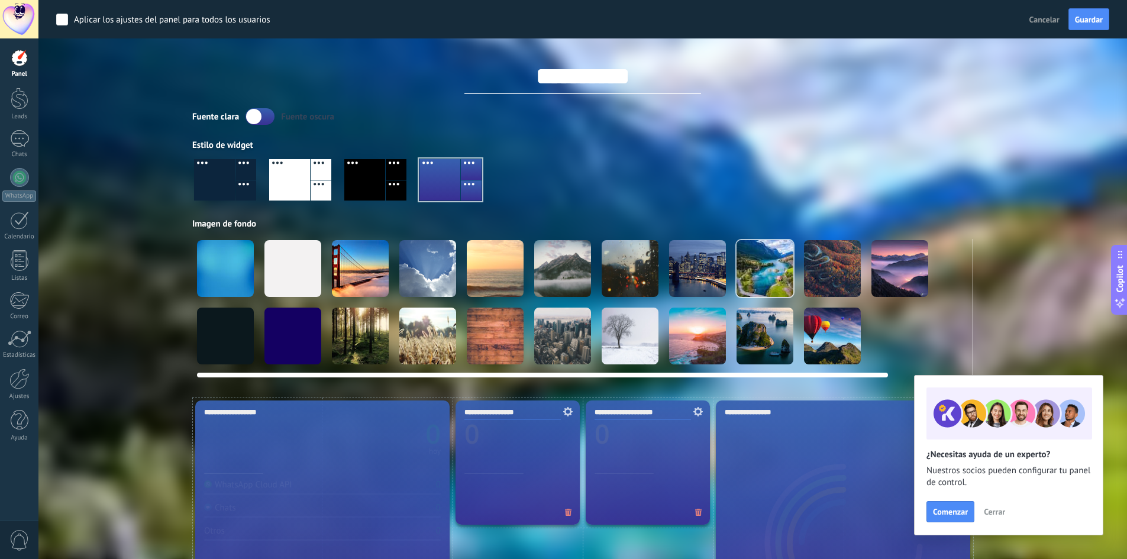
click at [437, 331] on div at bounding box center [427, 336] width 57 height 57
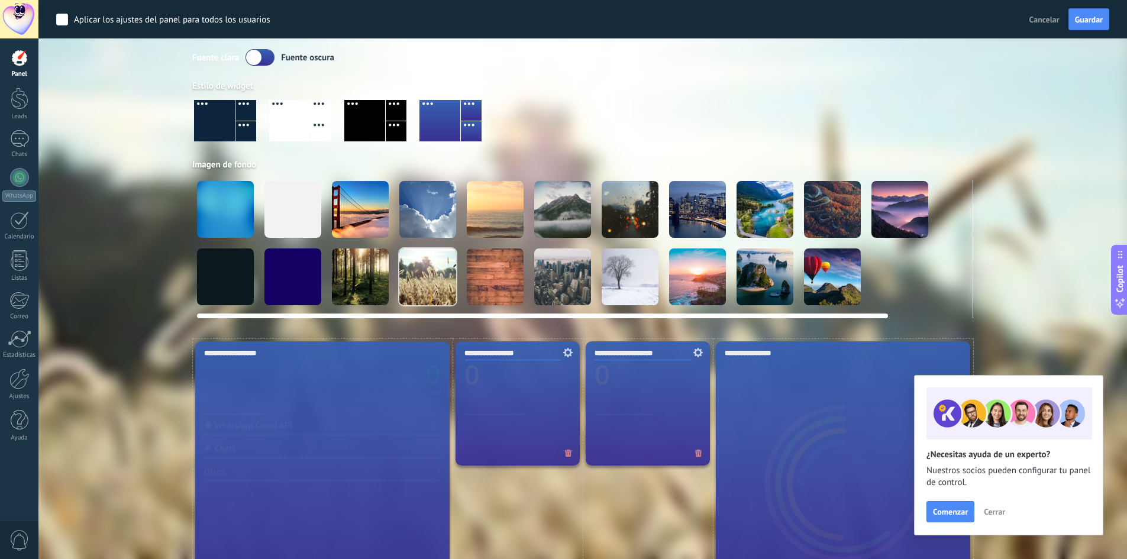
scroll to position [177, 0]
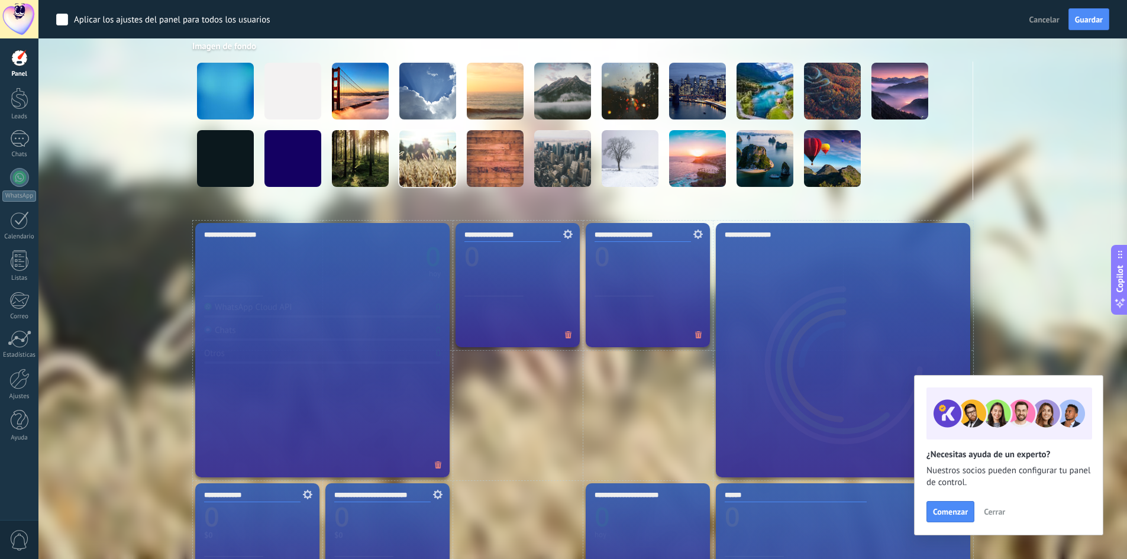
click at [855, 266] on div "**********" at bounding box center [843, 350] width 254 height 254
click at [1117, 278] on span "Copilot" at bounding box center [1120, 278] width 12 height 27
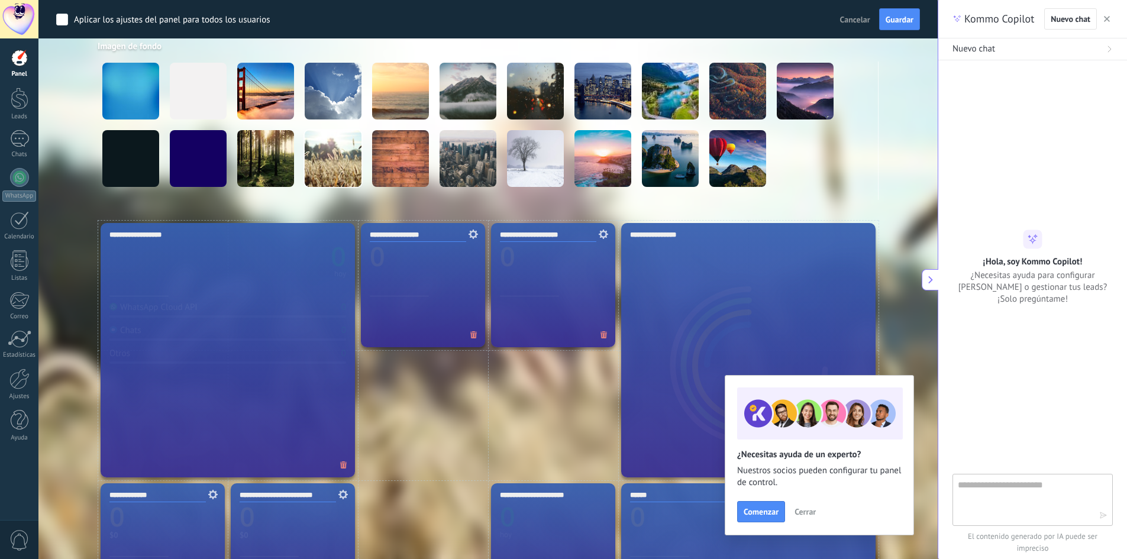
click at [1108, 23] on button "button" at bounding box center [1107, 19] width 12 height 14
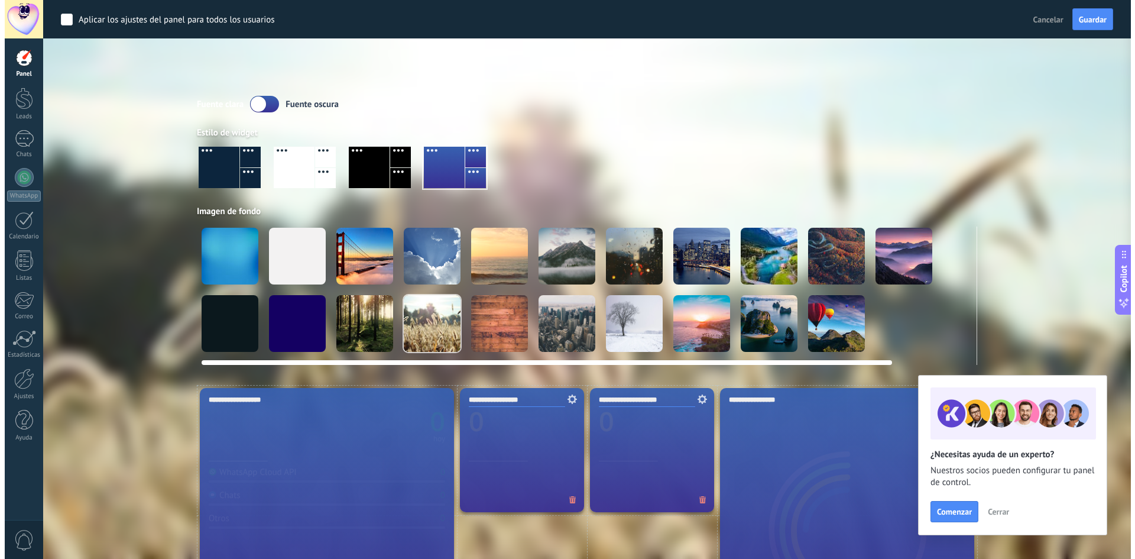
scroll to position [0, 0]
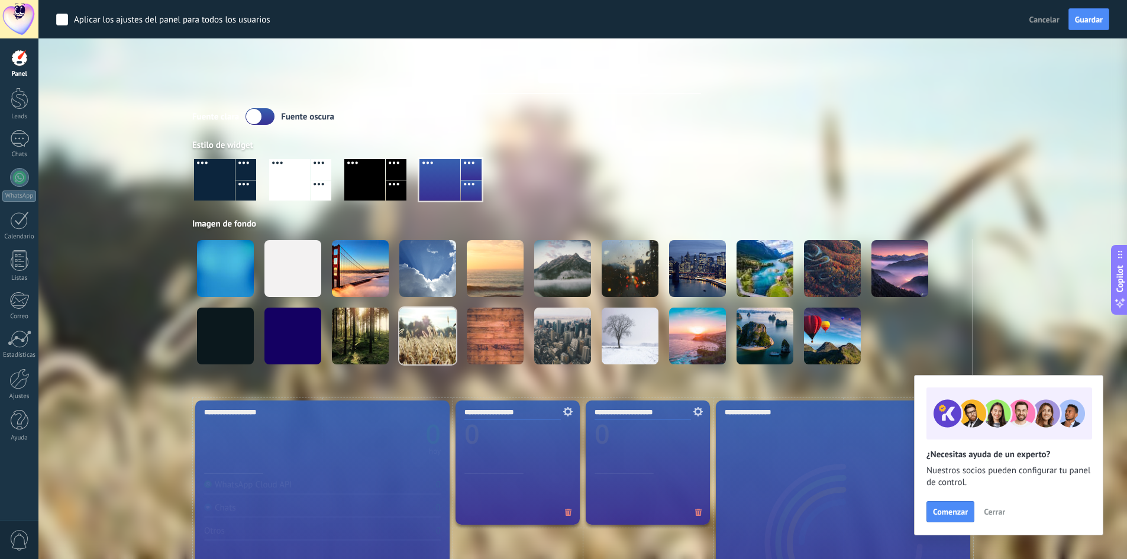
click at [15, 538] on span "0" at bounding box center [19, 540] width 20 height 21
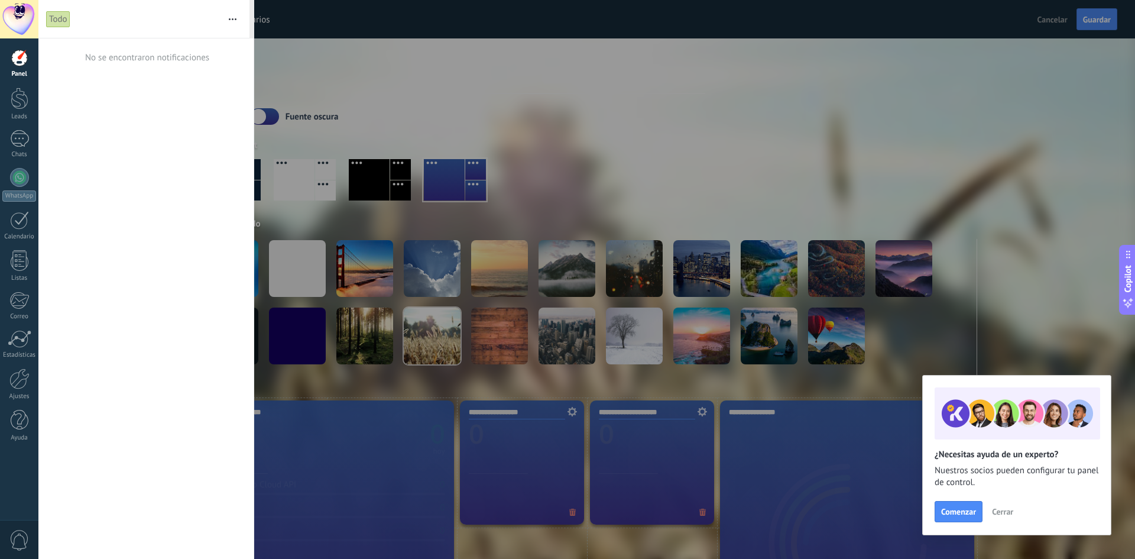
click at [15, 538] on span "0" at bounding box center [19, 540] width 20 height 21
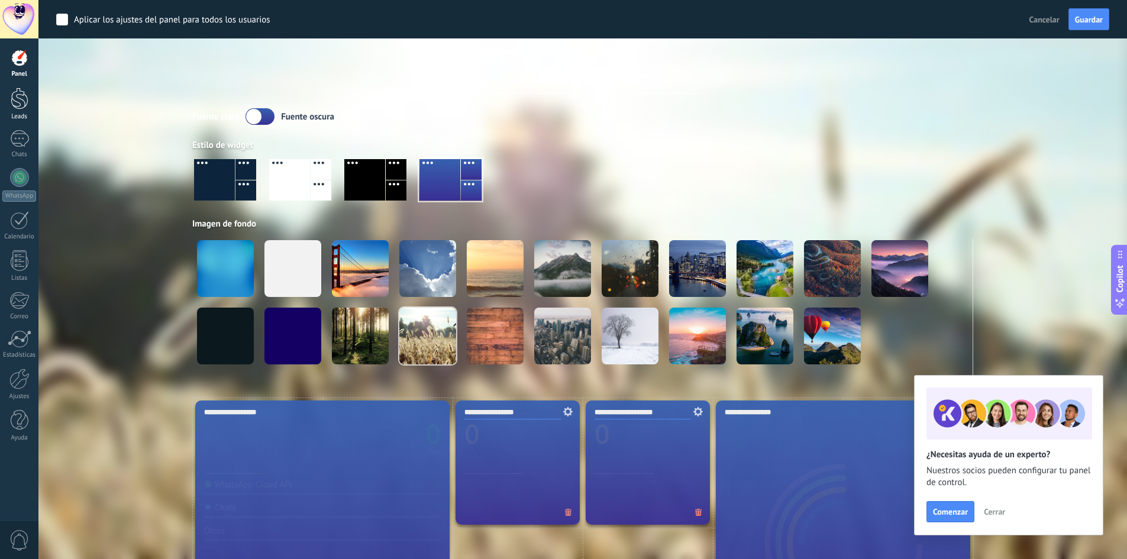
click at [27, 98] on div at bounding box center [20, 99] width 18 height 22
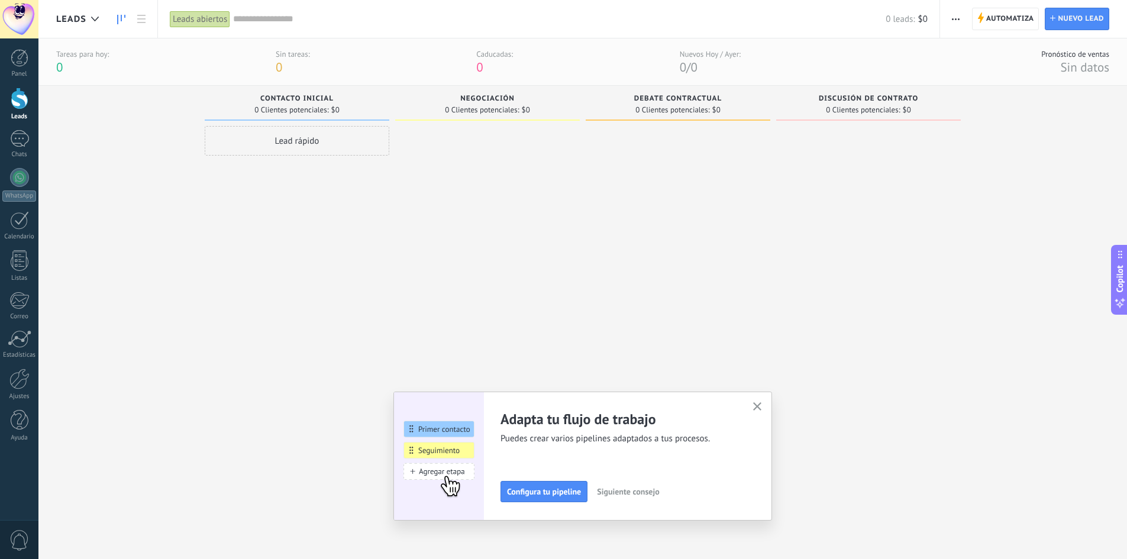
click at [548, 284] on div at bounding box center [487, 328] width 185 height 404
click at [329, 141] on div "Lead rápido" at bounding box center [297, 141] width 185 height 30
click at [869, 150] on div at bounding box center [868, 328] width 185 height 404
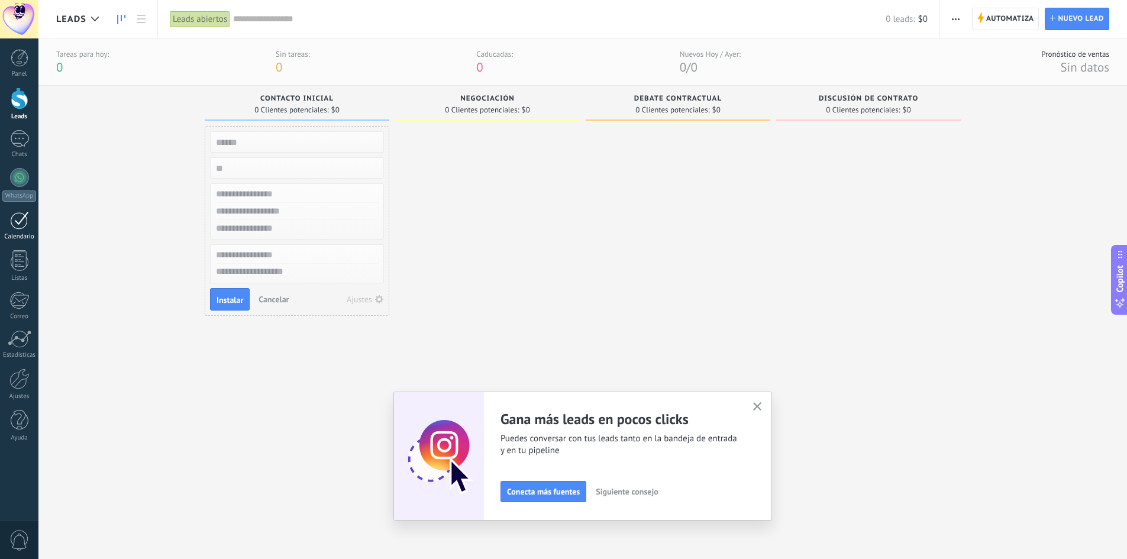
click at [37, 227] on link "Calendario" at bounding box center [19, 226] width 38 height 30
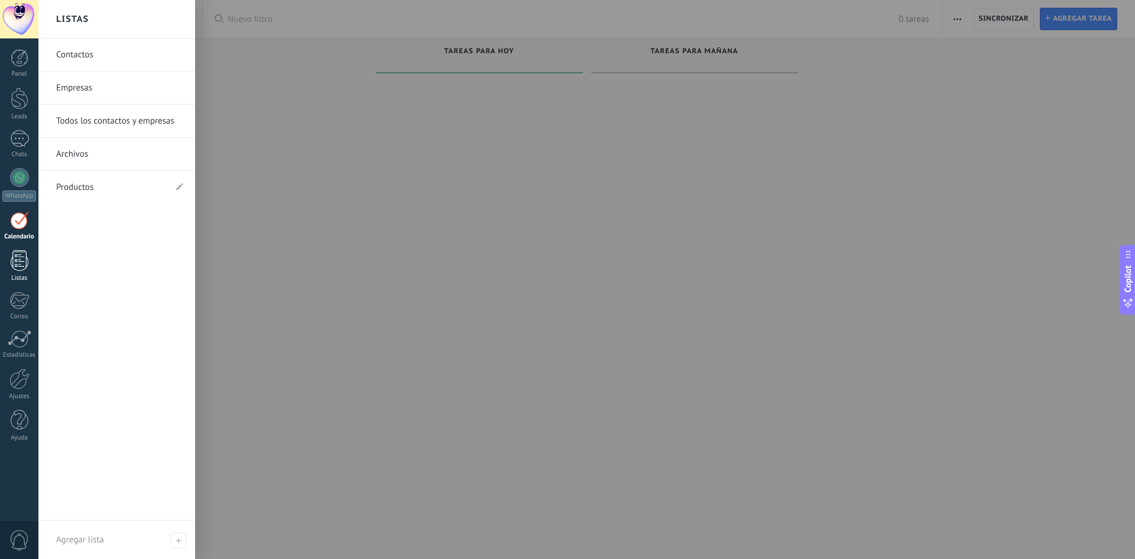
click at [15, 263] on div at bounding box center [20, 260] width 18 height 21
